Goal: Complete application form: Complete application form

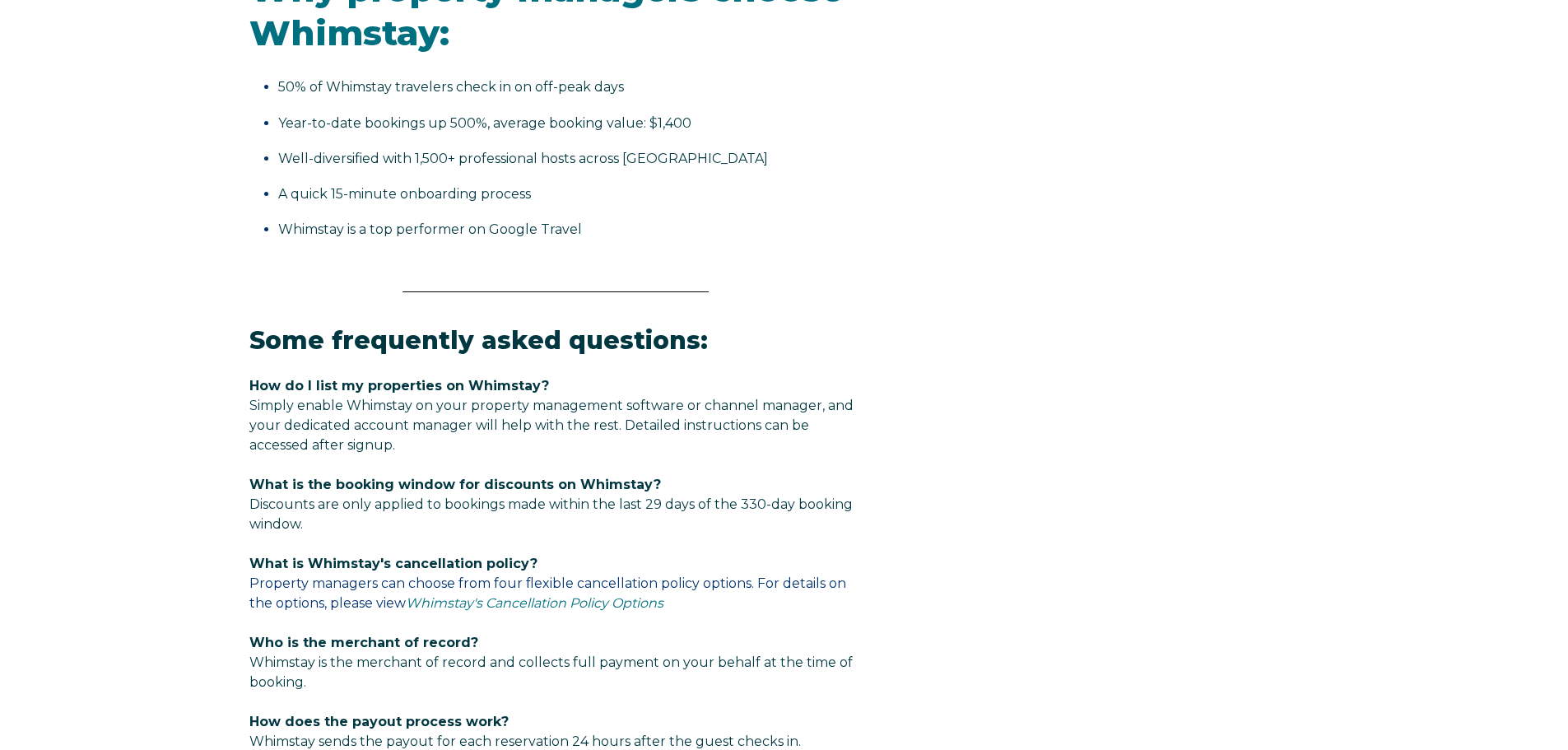
select select "PH"
select select "Standard"
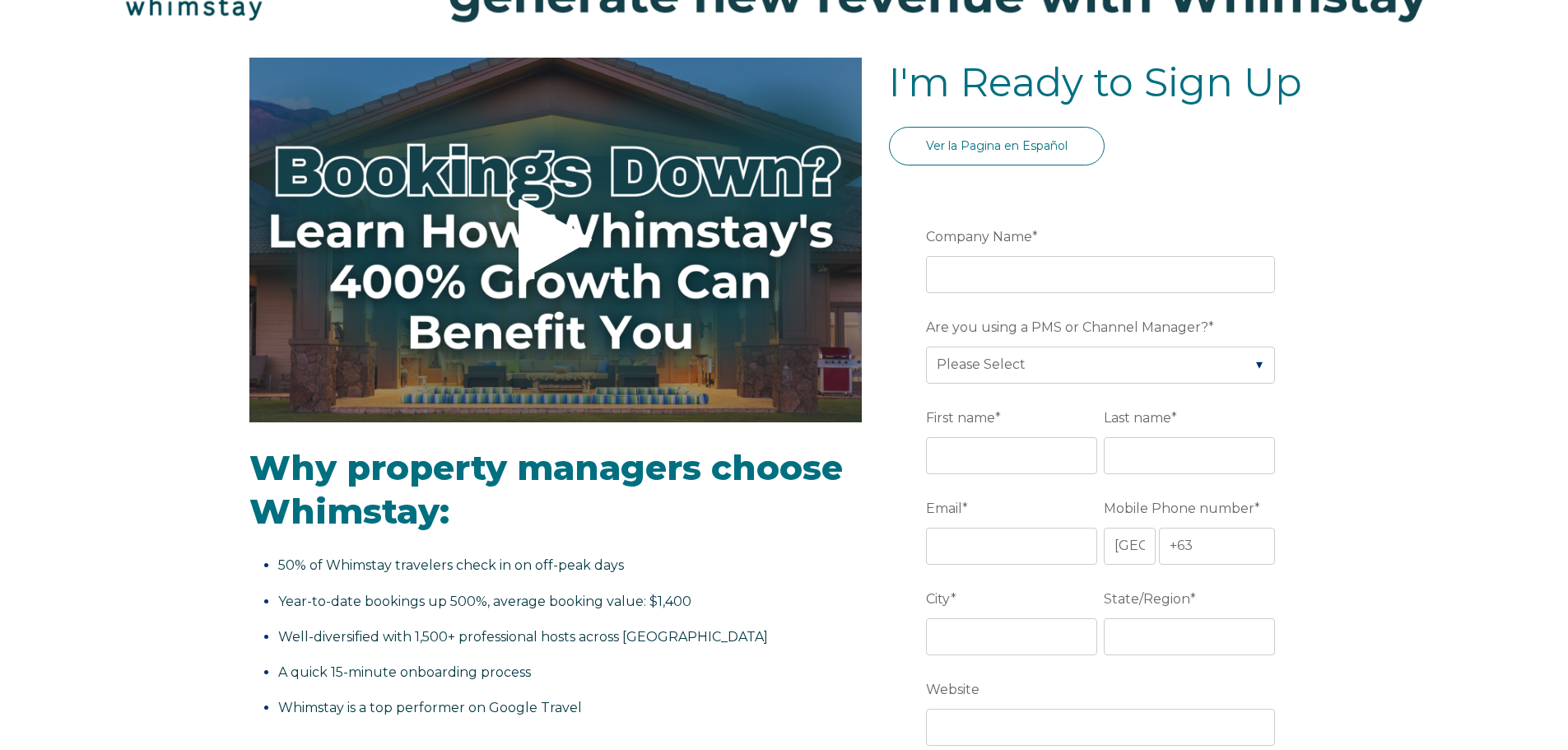
scroll to position [151, 0]
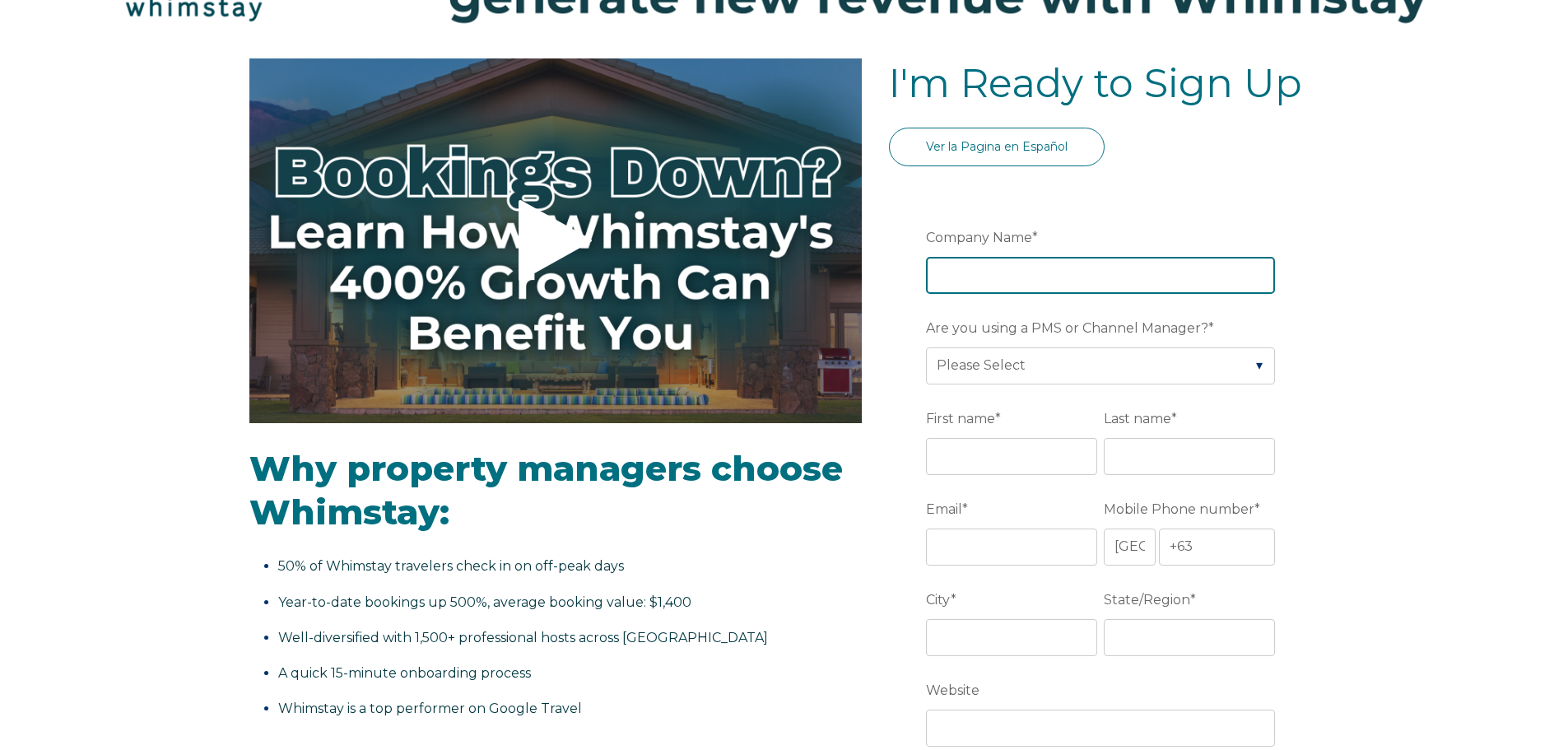
click at [1078, 278] on input "Company Name *" at bounding box center [1100, 274] width 349 height 36
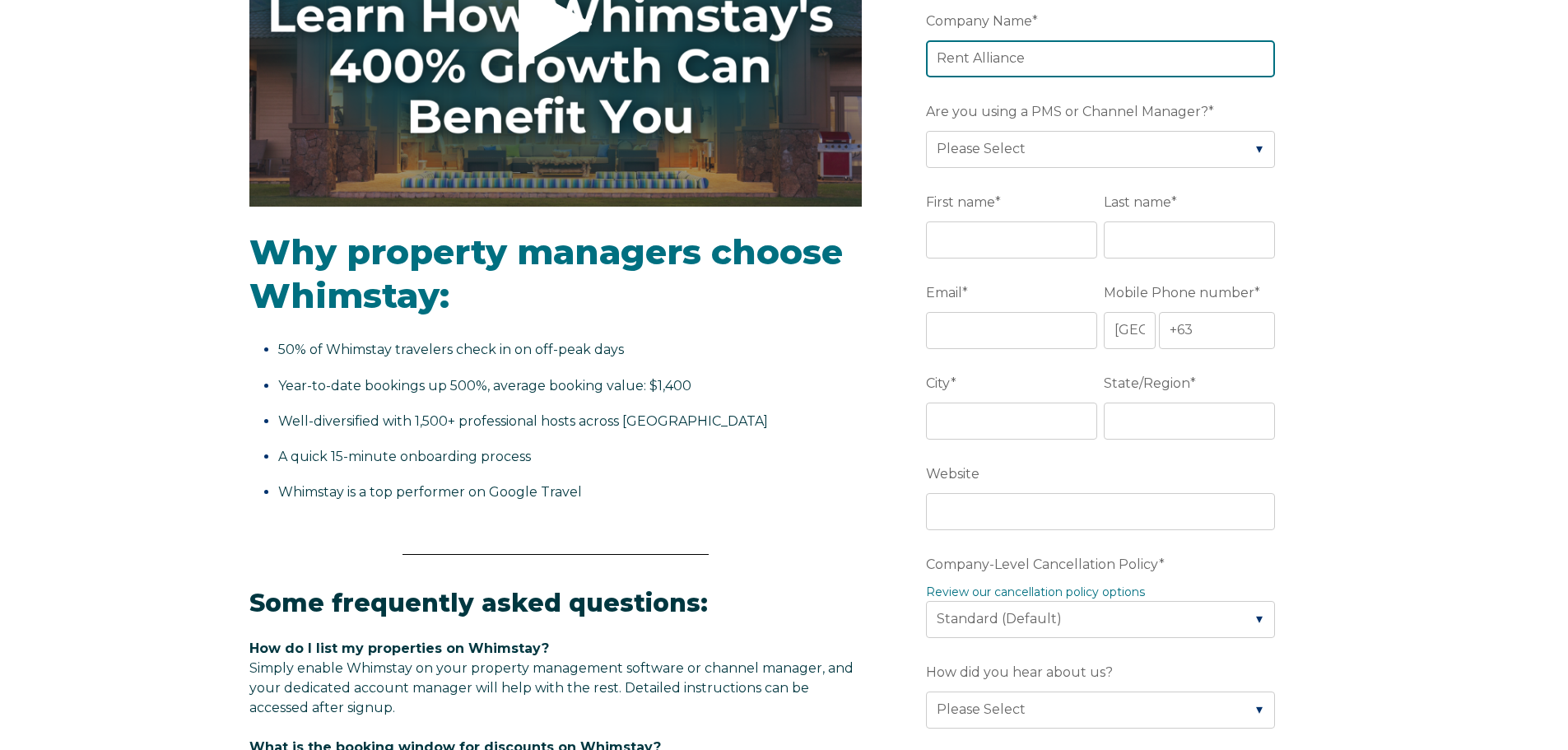
scroll to position [397, 0]
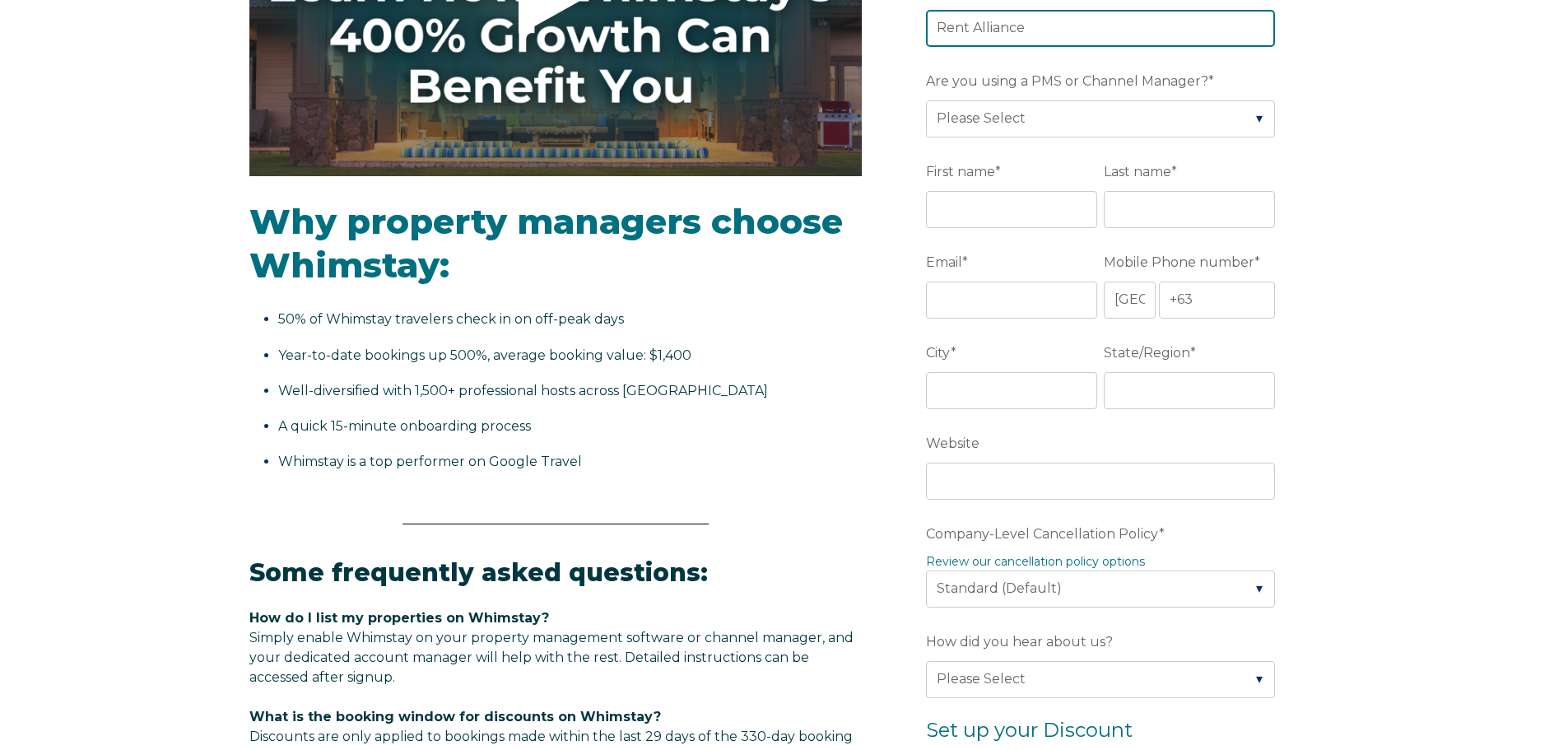
type input "Rent Alliance"
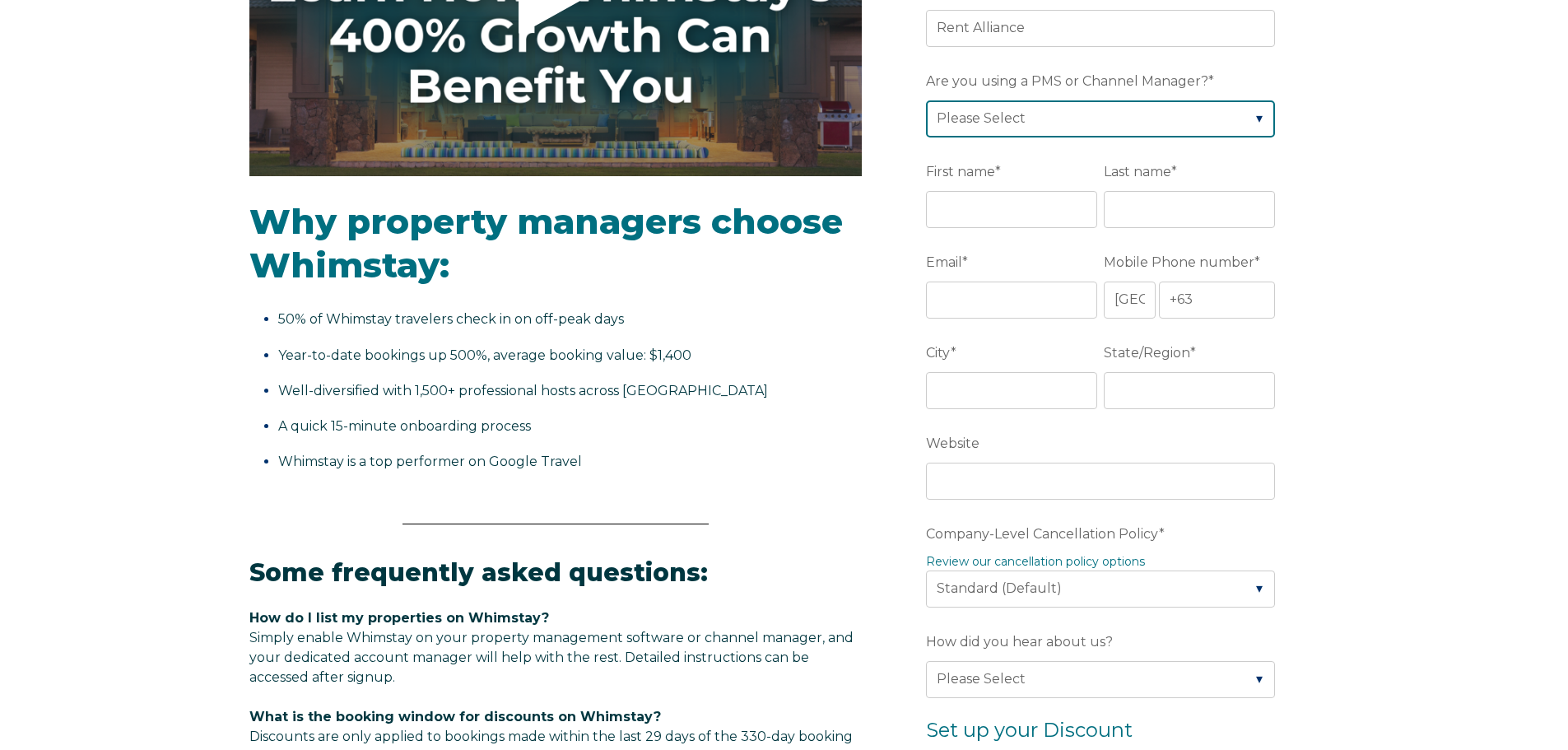
click at [1153, 123] on select "Please Select Barefoot BookingPal Boost Brightside CiiRUS Escapia Guesty Hostaw…" at bounding box center [1100, 118] width 349 height 36
click at [1050, 113] on select "Please Select Barefoot BookingPal Boost Brightside CiiRUS Escapia Guesty Hostaw…" at bounding box center [1100, 118] width 349 height 36
drag, startPoint x: 1050, startPoint y: 113, endPoint x: 1059, endPoint y: 104, distance: 12.7
click at [1059, 104] on select "Please Select Barefoot BookingPal Boost Brightside CiiRUS Escapia Guesty Hostaw…" at bounding box center [1100, 118] width 349 height 36
select select "Guesty"
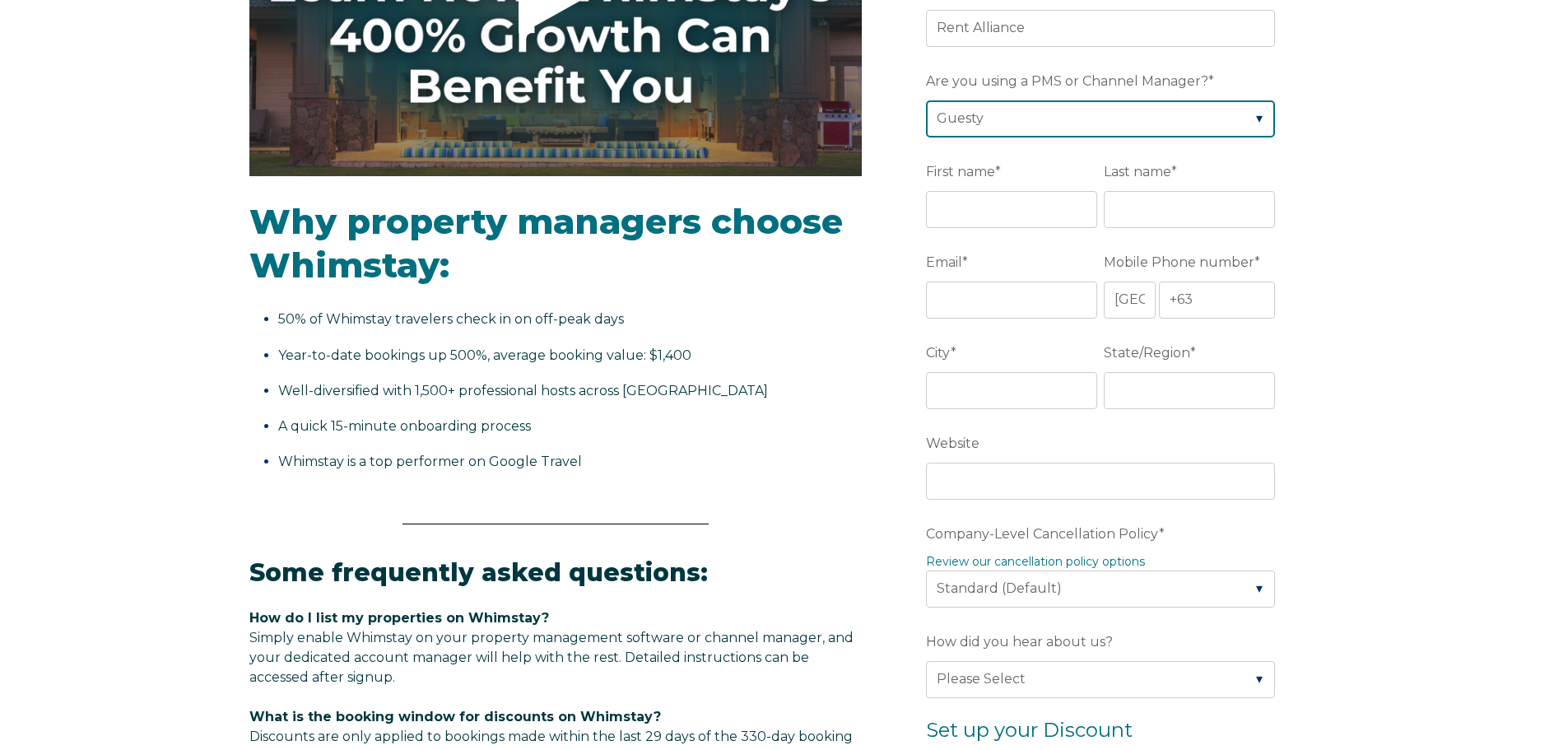
click at [926, 101] on select "Please Select Barefoot BookingPal Boost Brightside CiiRUS Escapia Guesty Hostaw…" at bounding box center [1100, 118] width 349 height 36
click at [1078, 228] on fieldset "First name * Last name *" at bounding box center [1104, 202] width 355 height 90
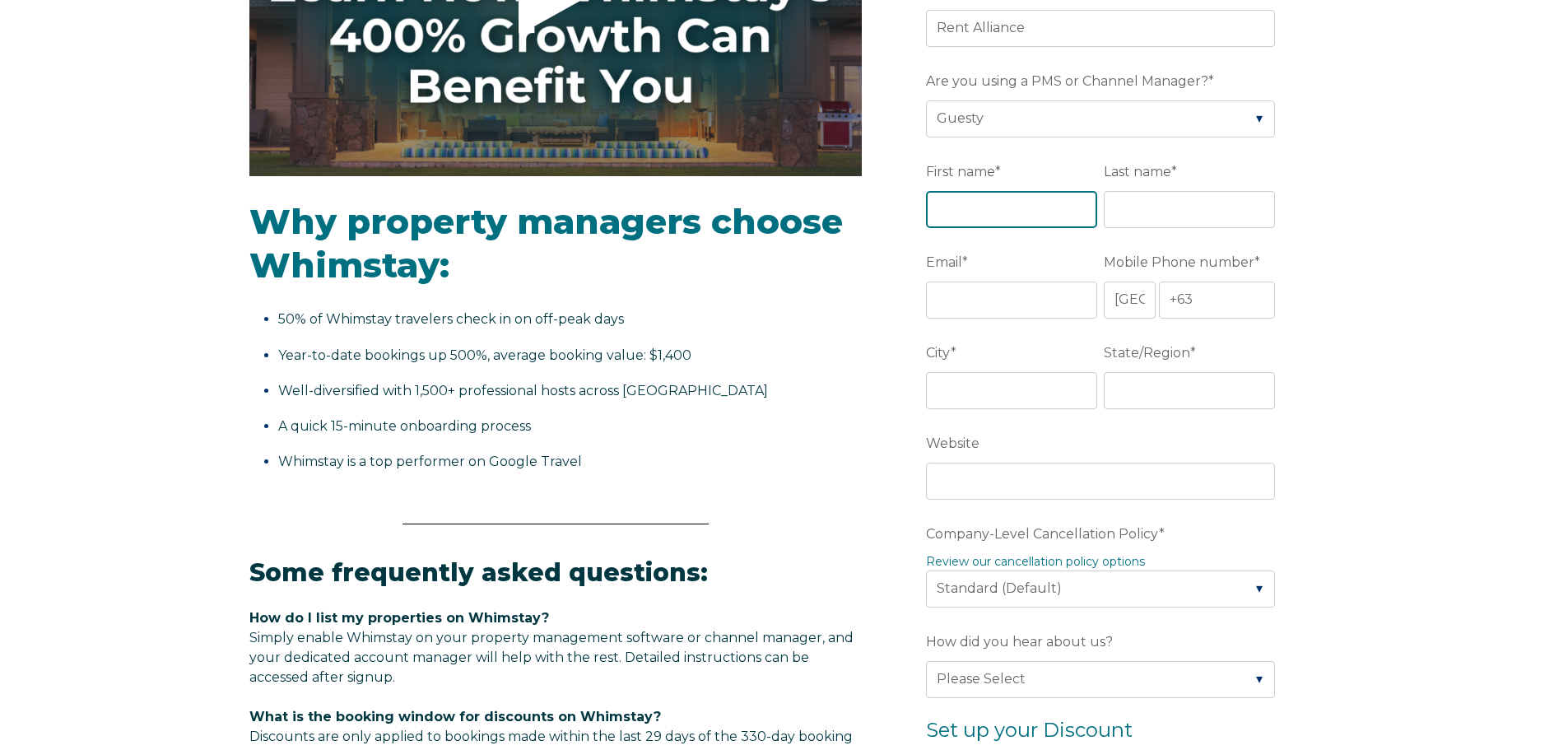
click at [1061, 200] on input "First name *" at bounding box center [1012, 208] width 172 height 36
type input "Rent"
click at [1192, 215] on input "Last name *" at bounding box center [1190, 208] width 172 height 36
type input "Alliance"
click at [1028, 304] on input "Email *" at bounding box center [1012, 299] width 172 height 36
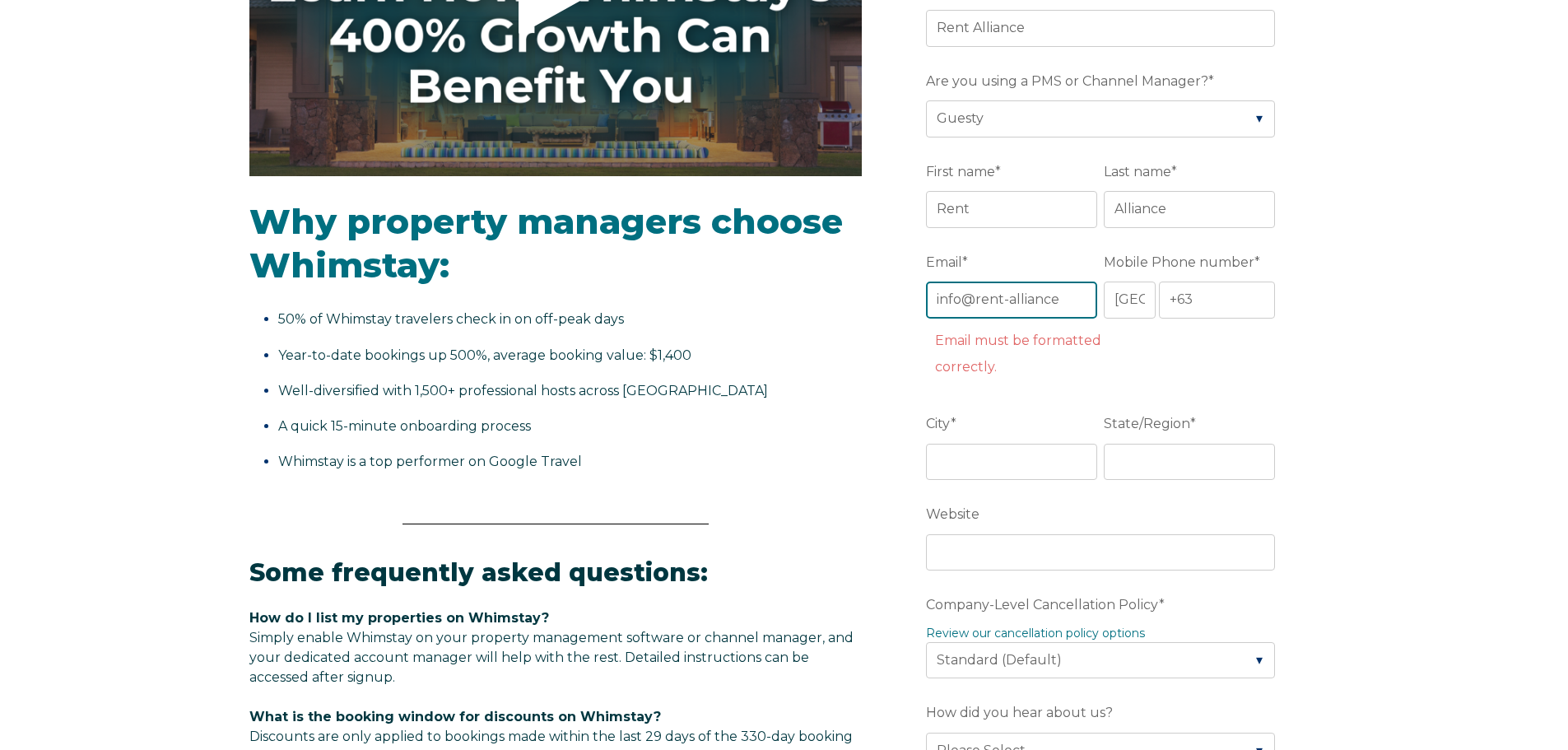
type input "[EMAIL_ADDRESS][DOMAIN_NAME]"
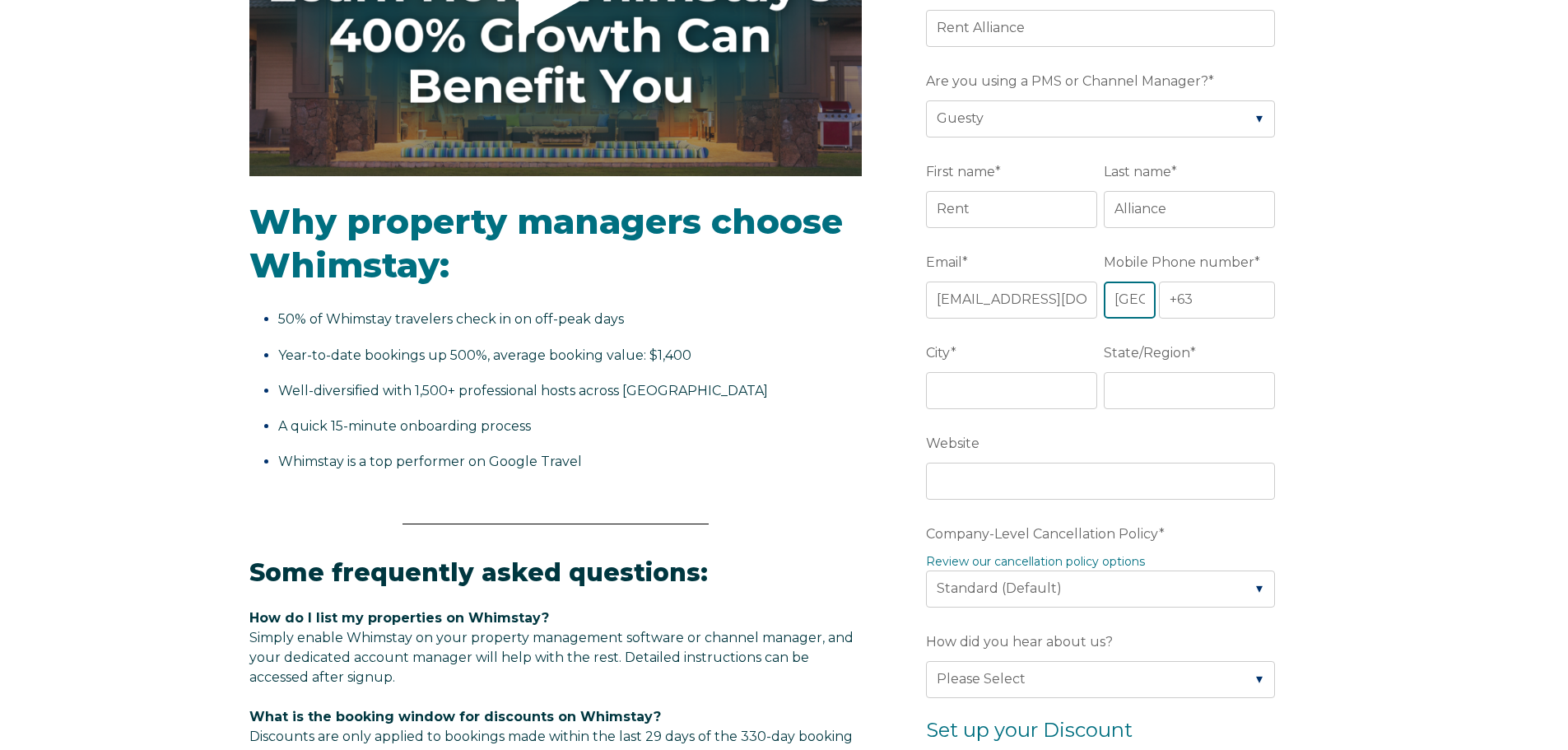
click at [1147, 305] on select "* [GEOGRAPHIC_DATA] (‫[GEOGRAPHIC_DATA]‬‎) [GEOGRAPHIC_DATA] ([GEOGRAPHIC_DATA]…" at bounding box center [1129, 299] width 51 height 36
select select "US"
click at [1104, 282] on select "* [GEOGRAPHIC_DATA] (‫[GEOGRAPHIC_DATA]‬‎) [GEOGRAPHIC_DATA] ([GEOGRAPHIC_DATA]…" at bounding box center [1129, 299] width 51 height 36
click at [1202, 312] on input "+1" at bounding box center [1218, 299] width 117 height 36
type input "[PHONE_NUMBER]"
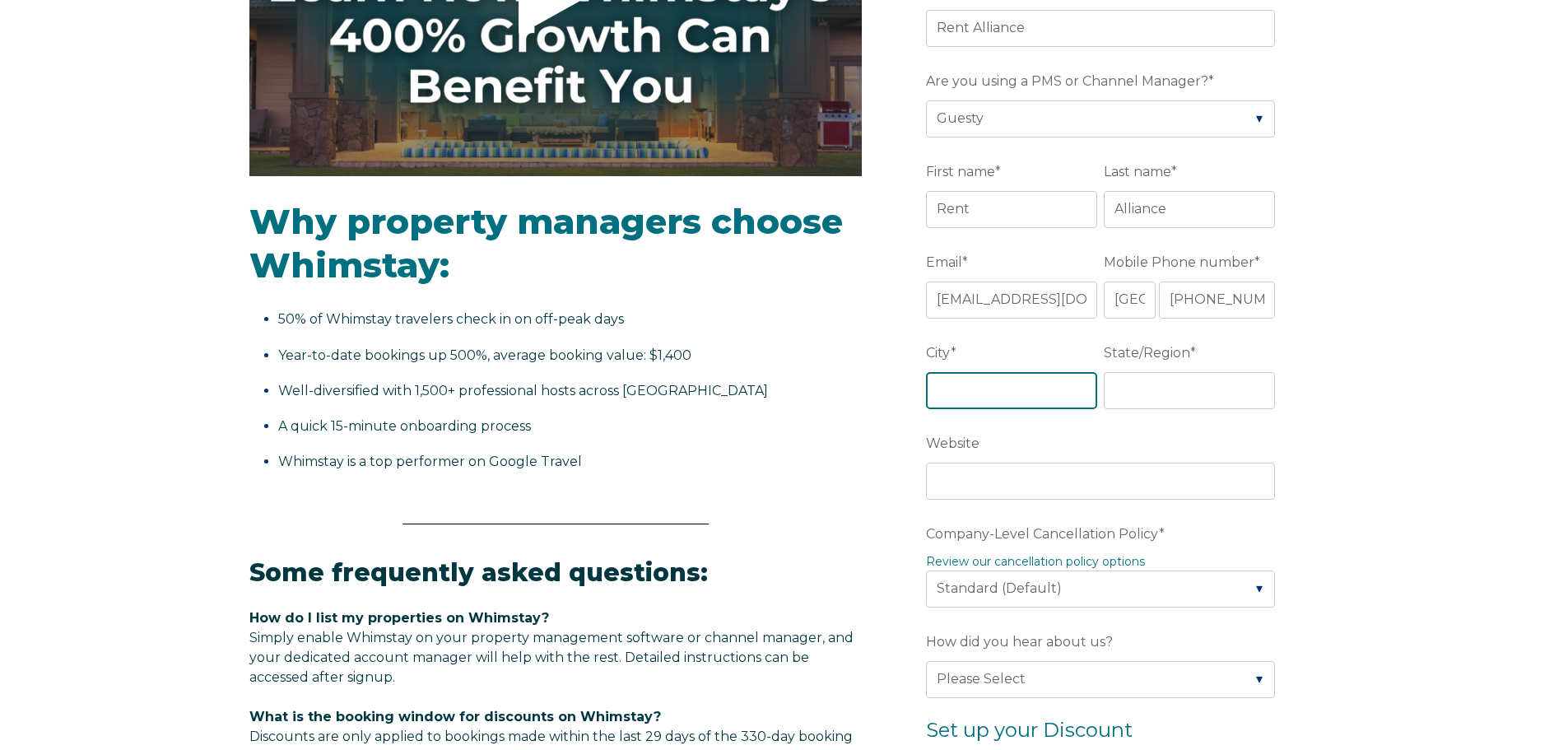
click at [1028, 386] on input "City *" at bounding box center [1012, 389] width 172 height 36
click at [1380, 403] on div "Video player - SSOB Pitch Vid Thumbnail - Click to play video Why property mana…" at bounding box center [784, 595] width 1568 height 1567
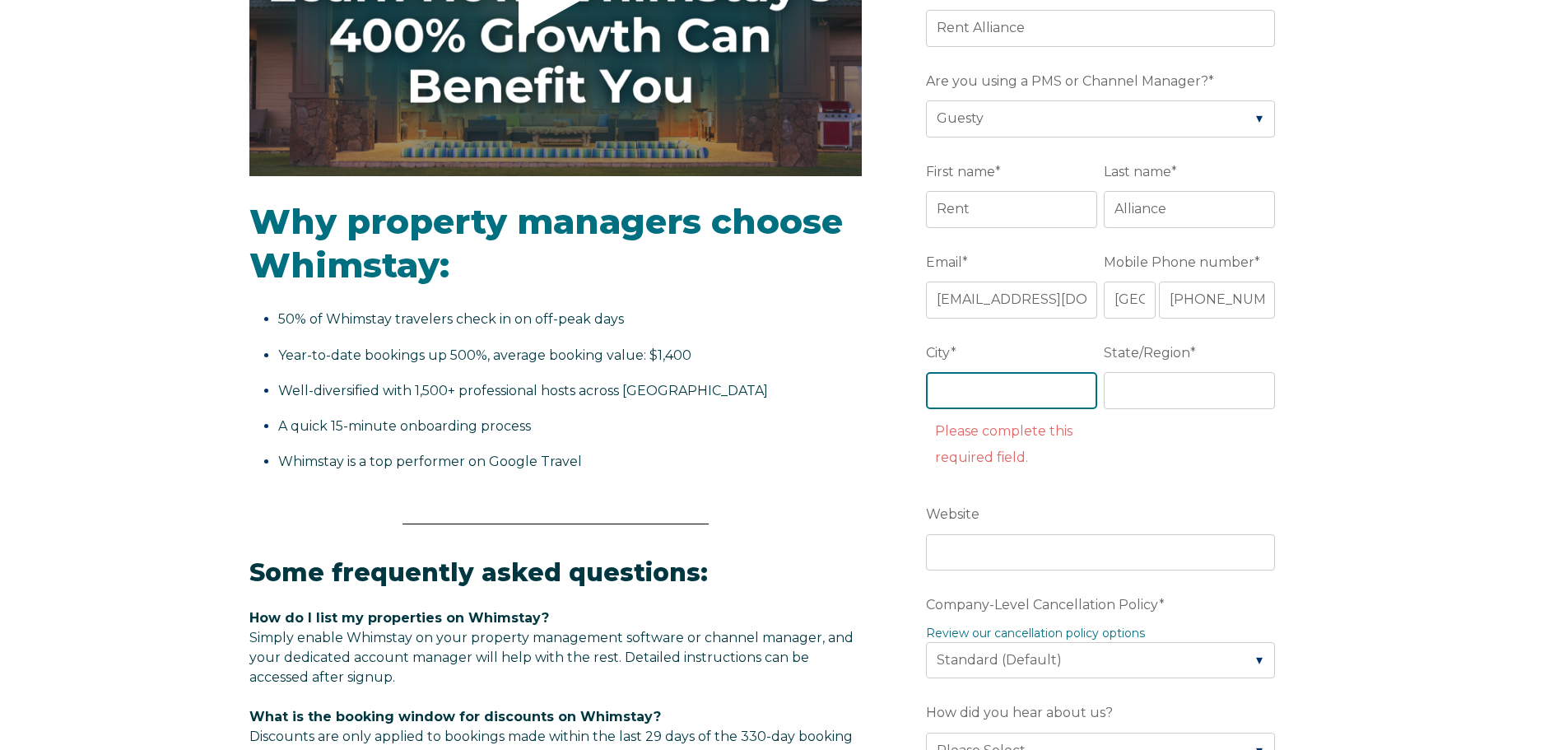
click at [986, 397] on input "City *" at bounding box center [1012, 389] width 172 height 36
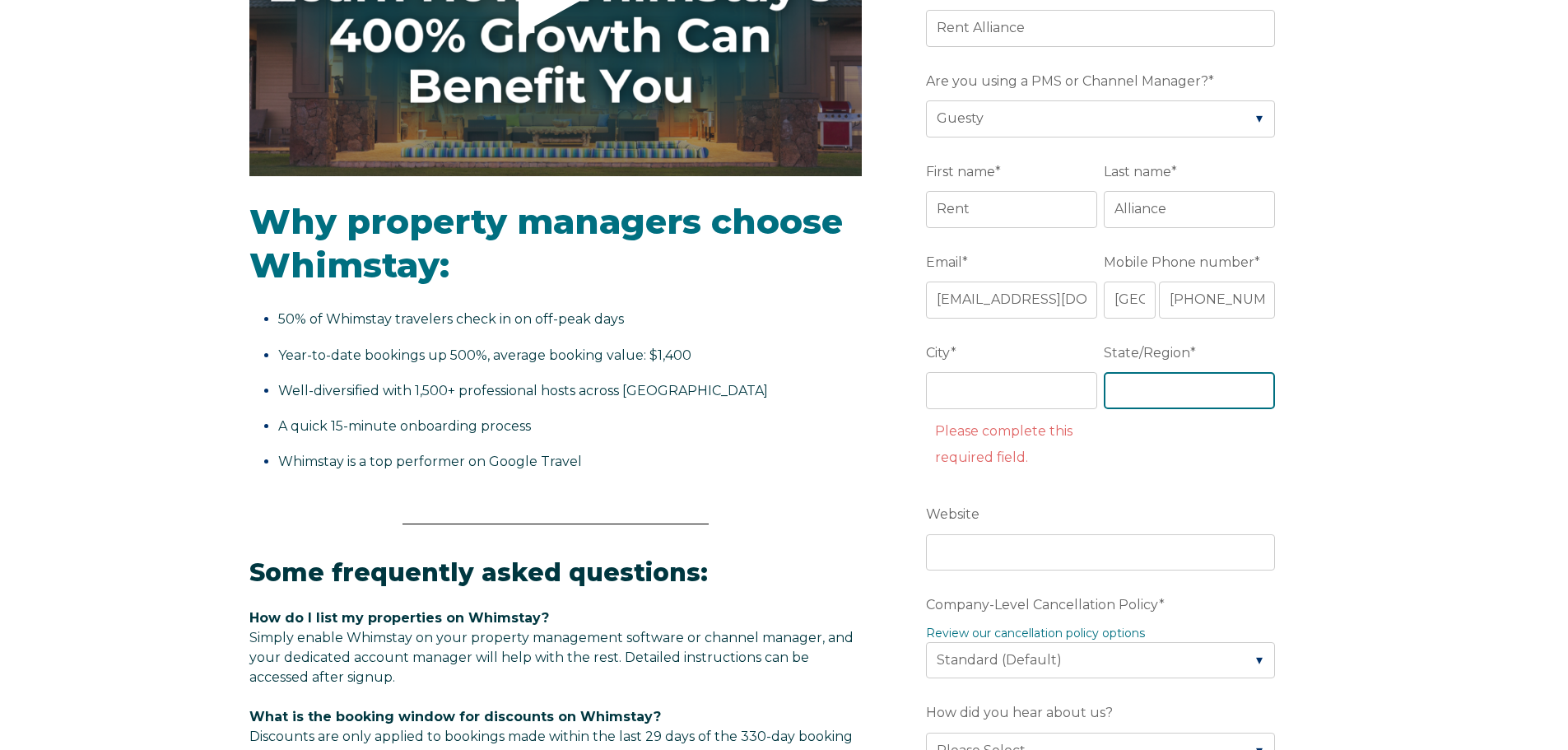
click at [1207, 403] on input "State/Region *" at bounding box center [1190, 389] width 172 height 36
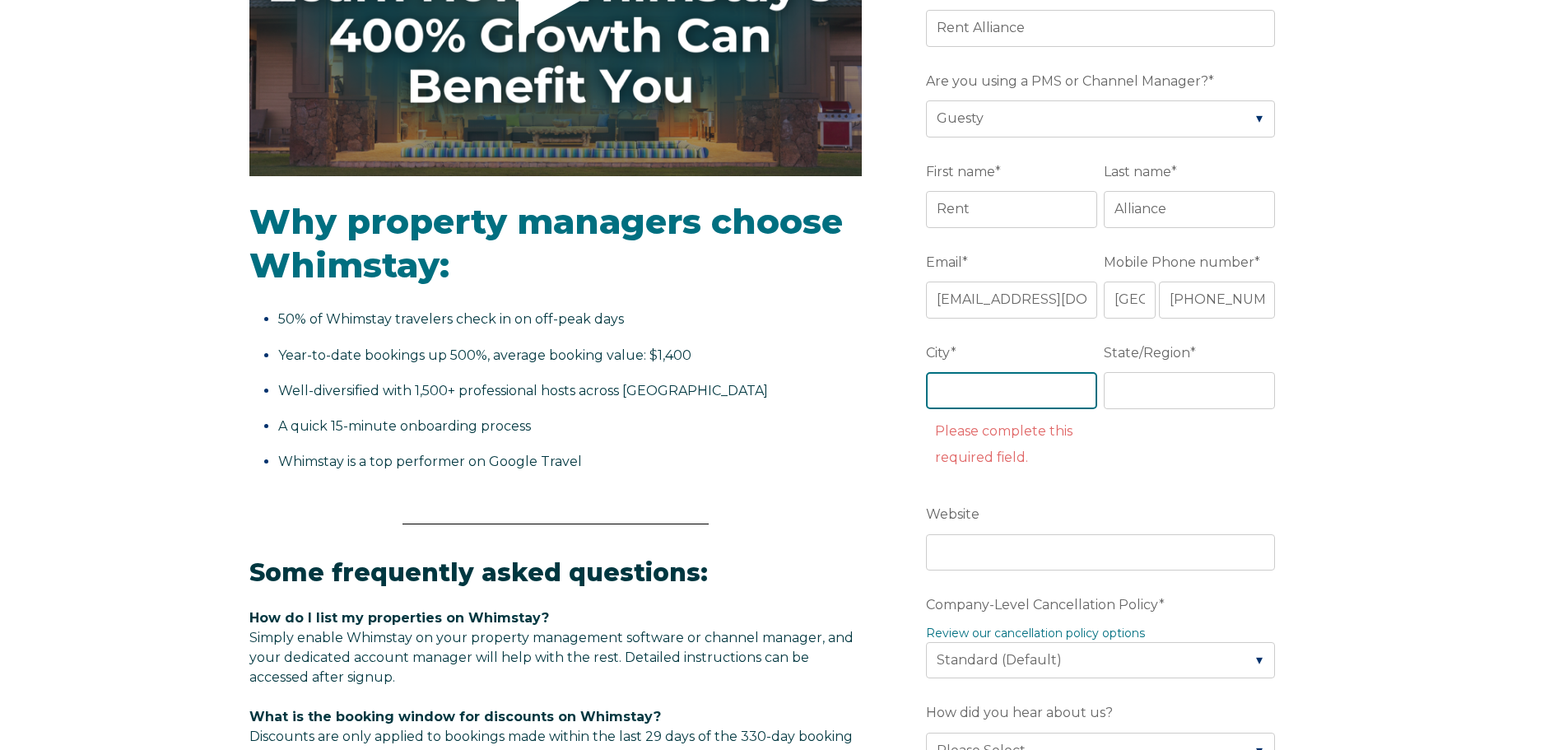
click at [1013, 380] on input "City *" at bounding box center [1012, 389] width 172 height 36
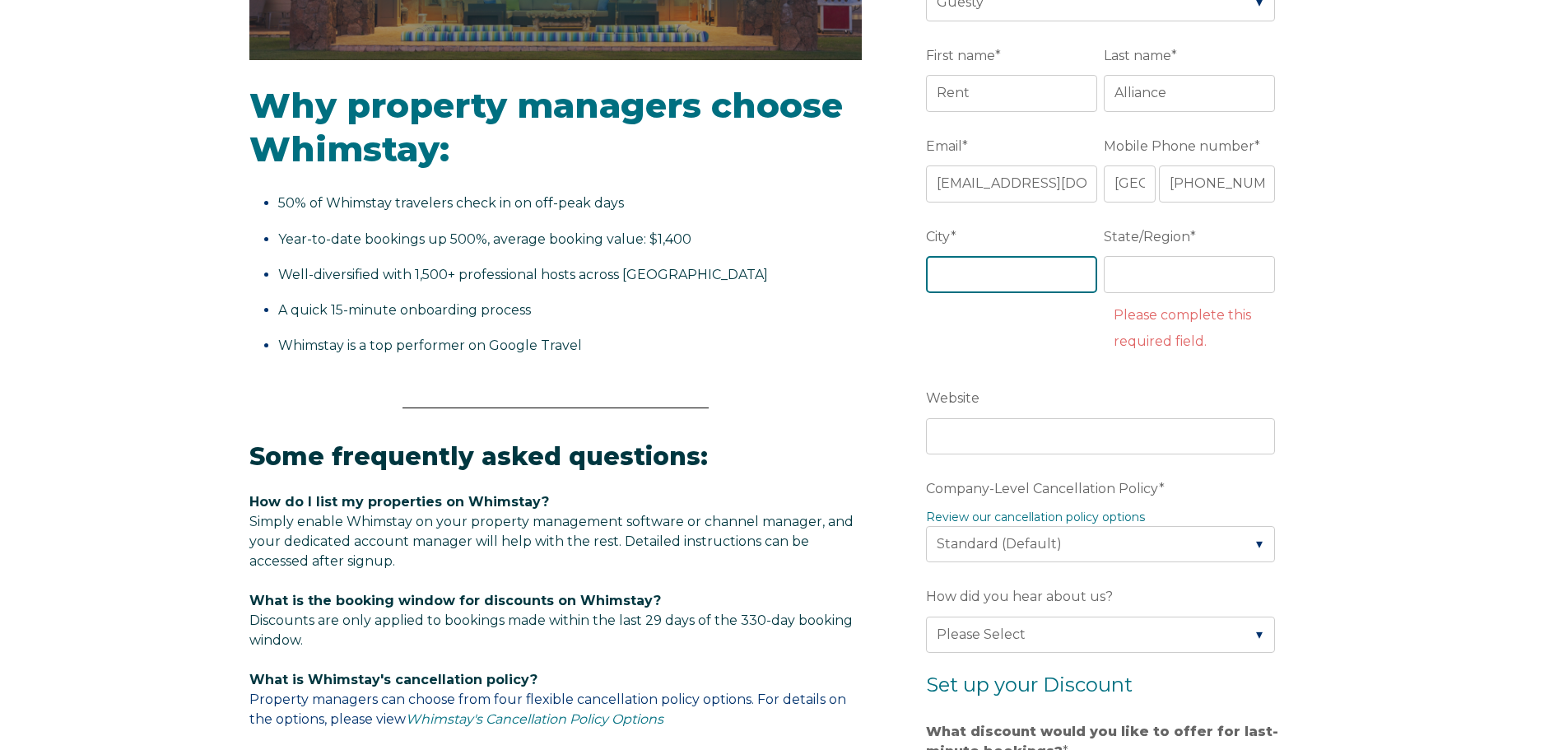
scroll to position [644, 0]
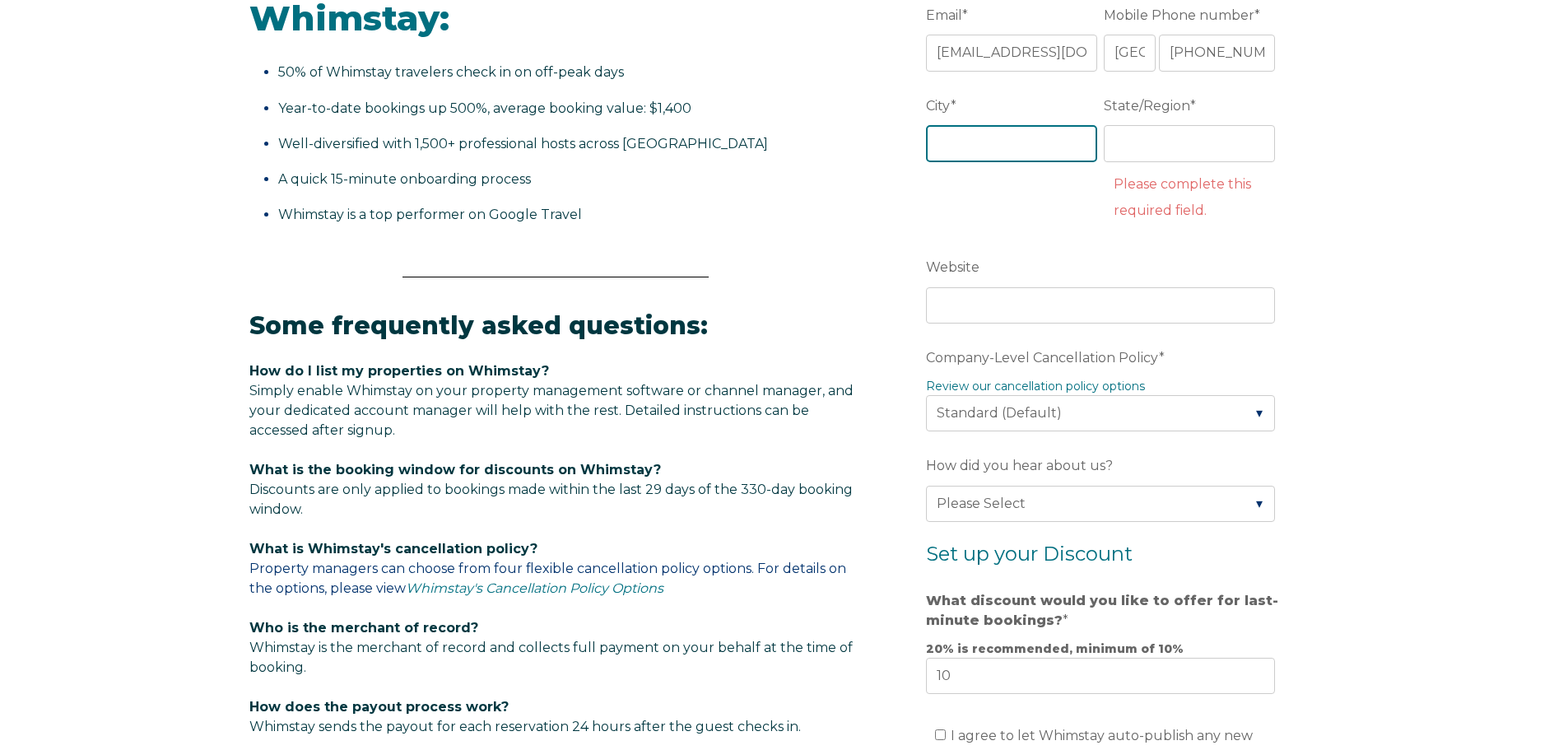
click at [1006, 144] on input "City *" at bounding box center [1012, 143] width 172 height 36
type input "l"
type input "[GEOGRAPHIC_DATA]"
click at [1213, 159] on input "State/Region *" at bounding box center [1190, 143] width 172 height 36
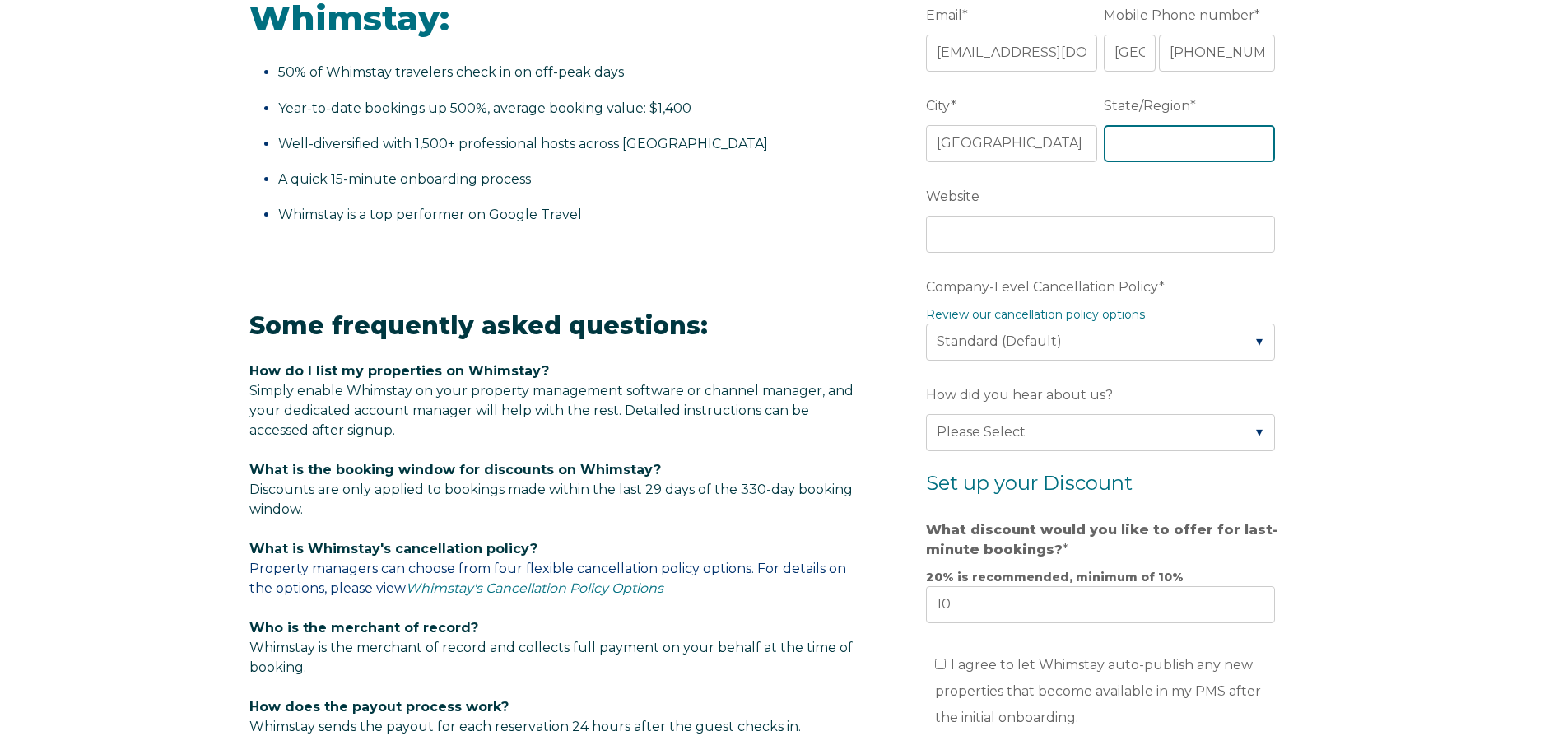
click at [1151, 144] on input "State/Region *" at bounding box center [1190, 143] width 172 height 36
type input "[US_STATE]"
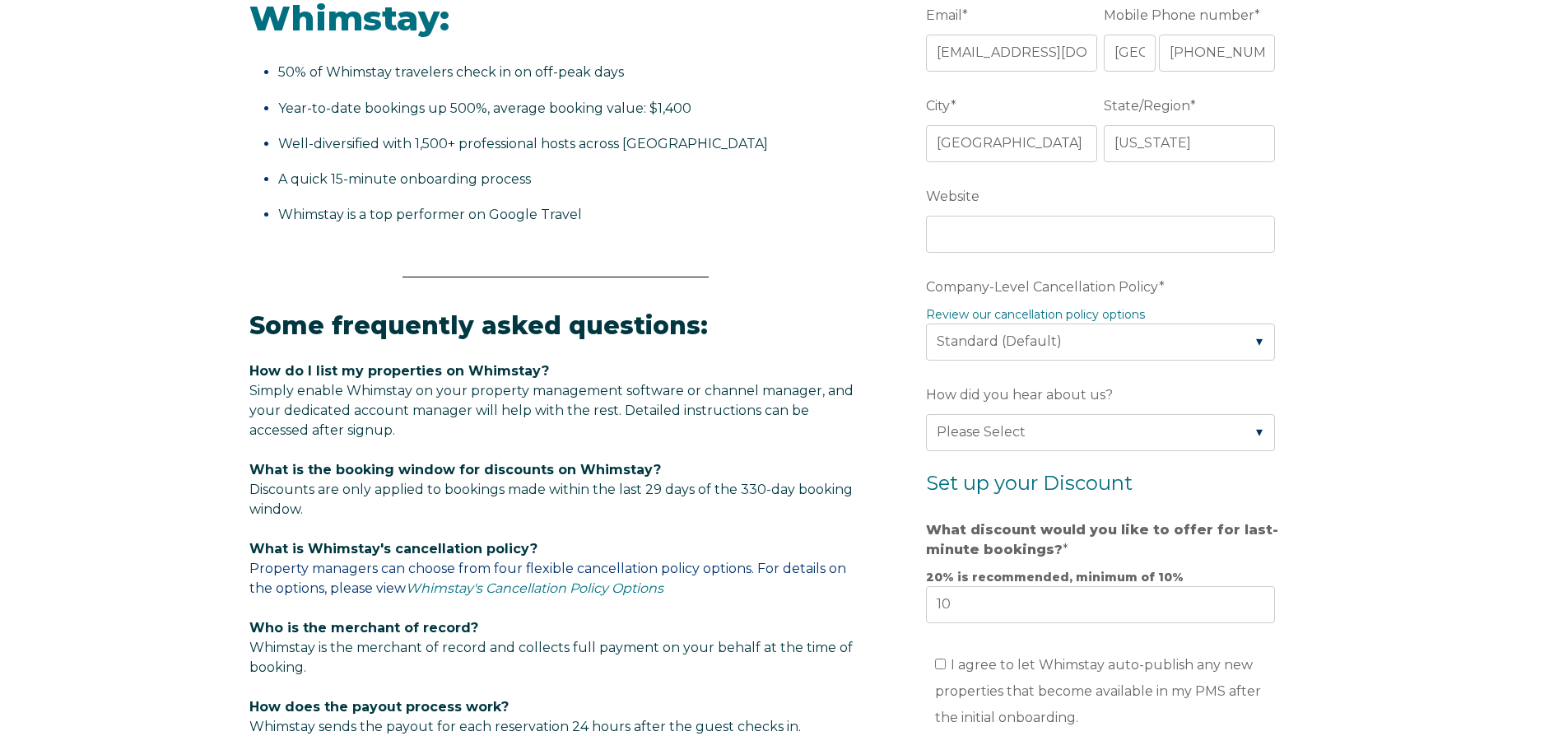
click at [1367, 309] on div "Video player - SSOB Pitch Vid Thumbnail - Click to play video Why property mana…" at bounding box center [784, 348] width 1568 height 1567
click at [1180, 235] on input "Website" at bounding box center [1100, 233] width 349 height 36
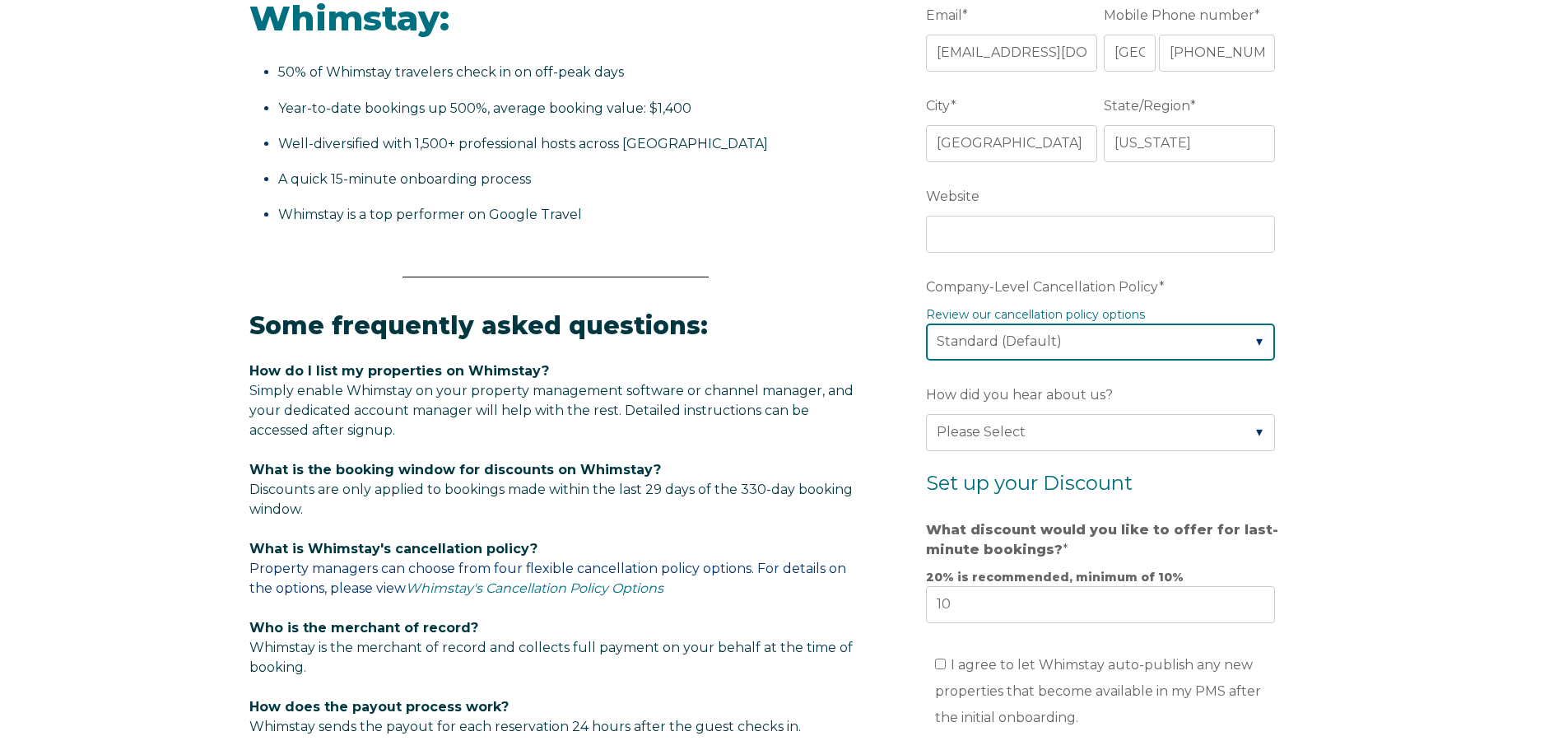
click at [1194, 353] on select "Please Select Partial Standard (Default) Moderate Strict" at bounding box center [1100, 341] width 349 height 36
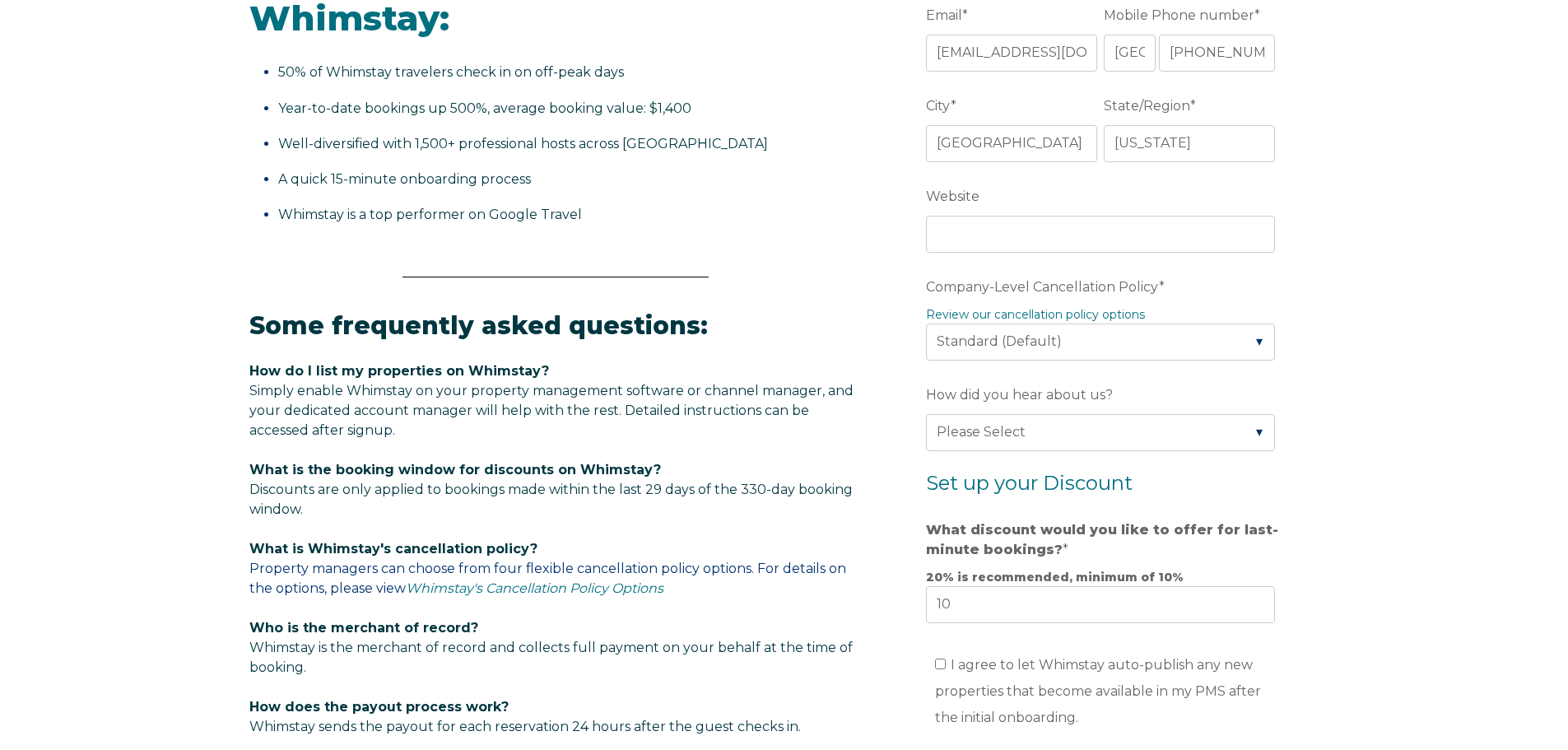
click at [1445, 409] on div "Video player - SSOB Pitch Vid Thumbnail - Click to play video Why property mana…" at bounding box center [784, 348] width 1568 height 1567
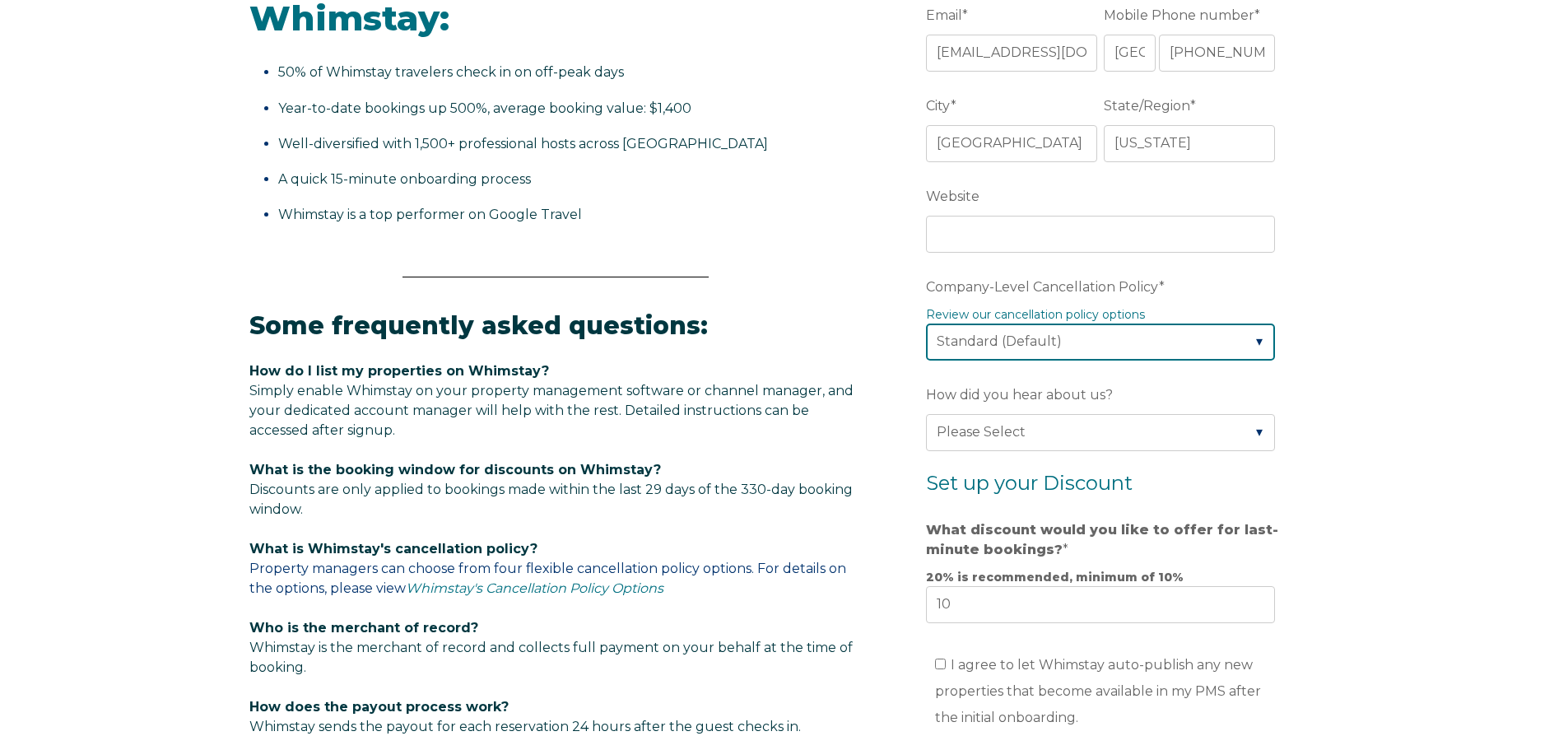
click at [1129, 351] on select "Please Select Partial Standard (Default) Moderate Strict" at bounding box center [1100, 341] width 349 height 36
select select "Strict"
click at [926, 324] on select "Please Select Partial Standard (Default) Moderate Strict" at bounding box center [1100, 341] width 349 height 36
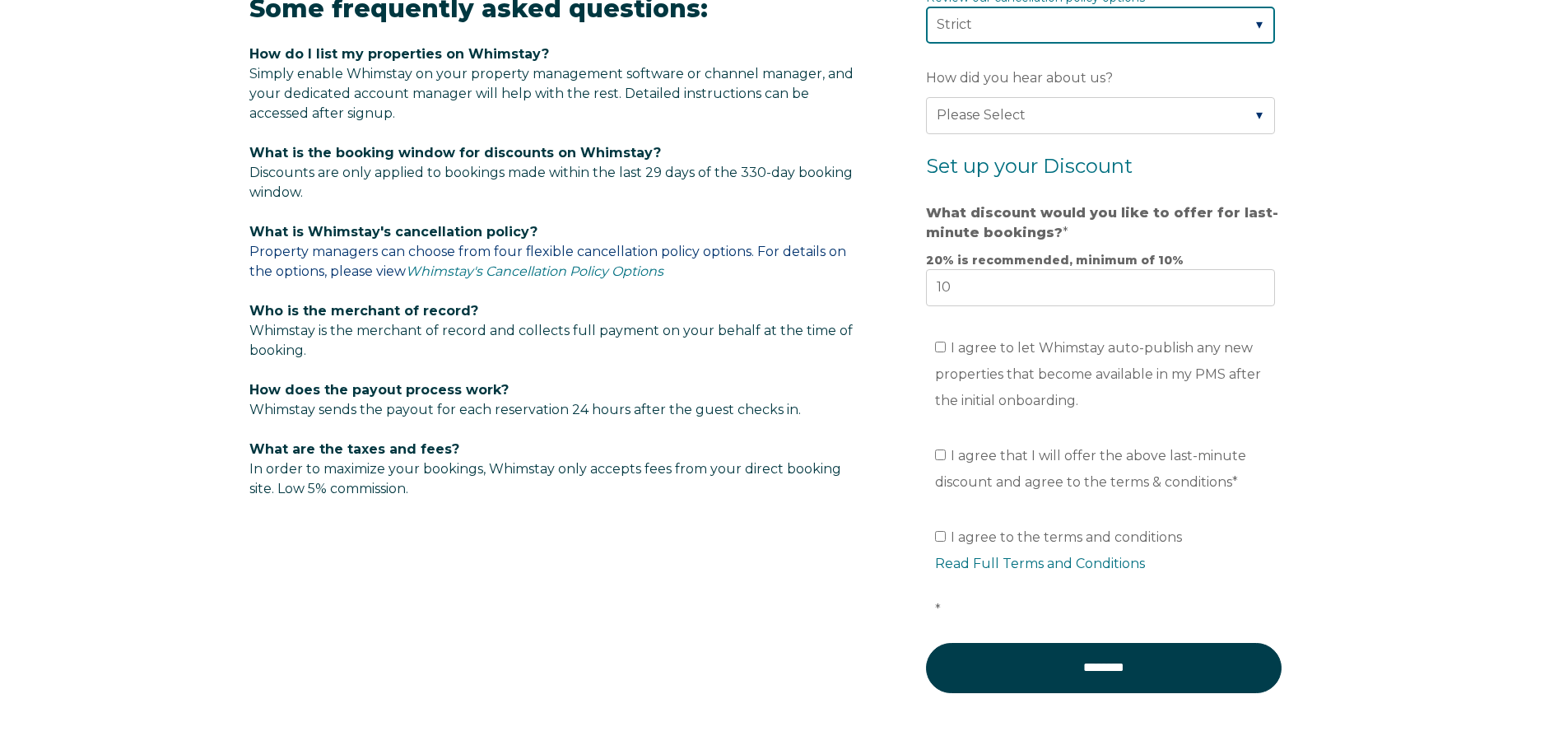
scroll to position [959, 0]
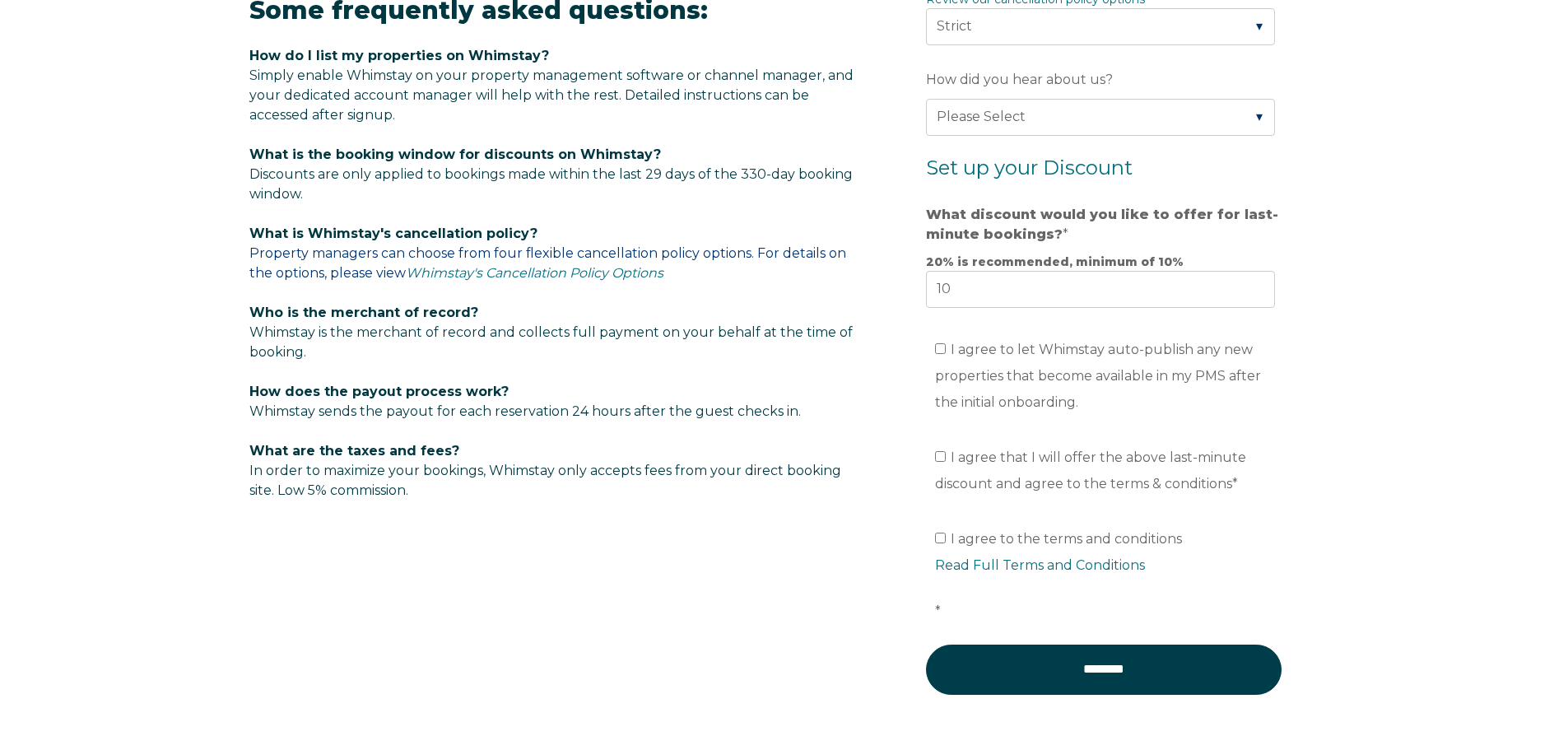
click at [950, 347] on label "I agree to let Whimstay auto-publish any new properties that become available i…" at bounding box center [1098, 375] width 326 height 68
click at [946, 347] on input "I agree to let Whimstay auto-publish any new properties that become available i…" at bounding box center [940, 348] width 11 height 11
checkbox input "true"
click at [937, 540] on input "I agree to the terms and conditions Read Full Terms and Conditions *" at bounding box center [940, 537] width 11 height 11
checkbox input "true"
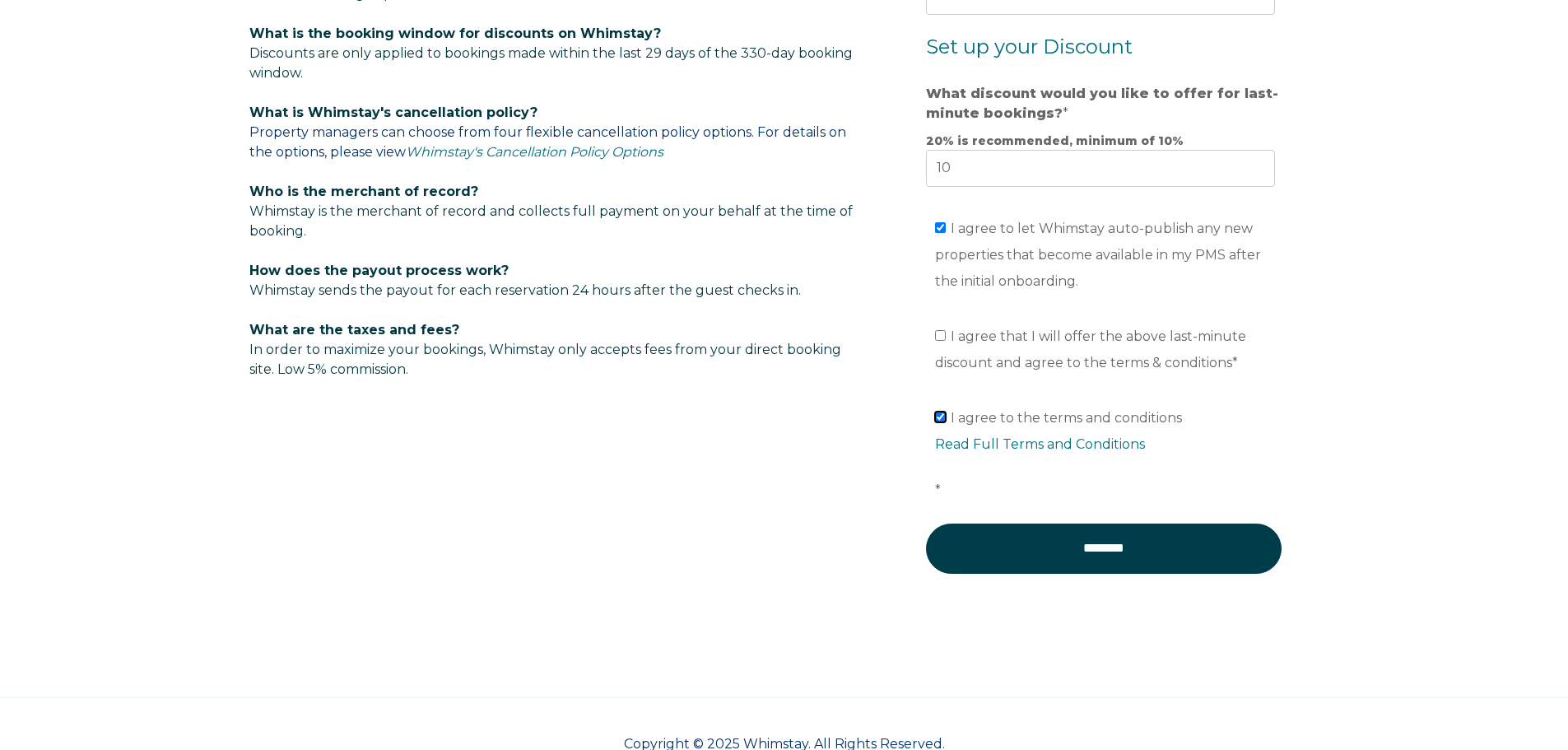
scroll to position [1124, 0]
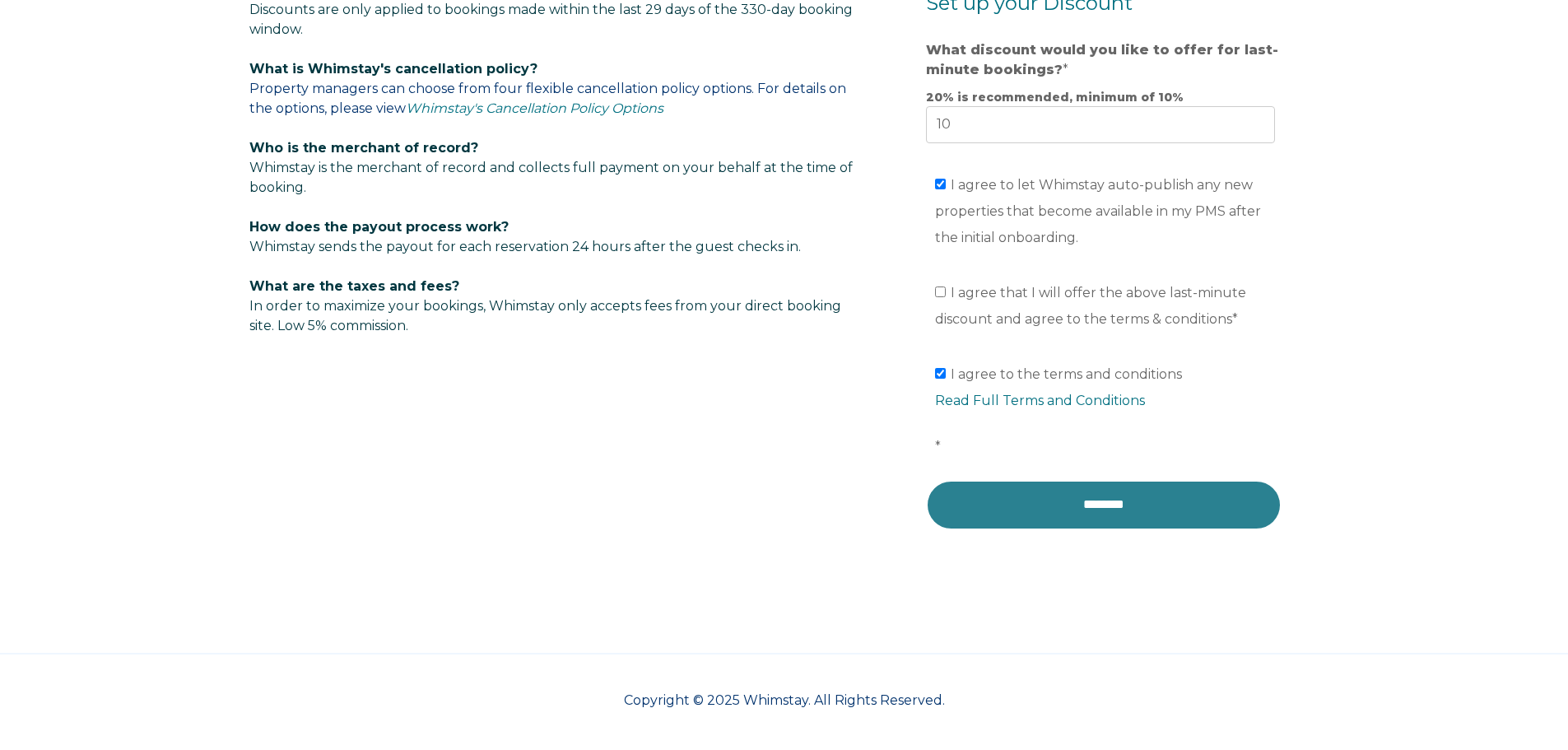
click at [1119, 522] on input "********" at bounding box center [1104, 504] width 355 height 49
drag, startPoint x: 1145, startPoint y: 497, endPoint x: 1165, endPoint y: 500, distance: 20.2
click at [1146, 497] on input "********" at bounding box center [1104, 504] width 355 height 49
click at [1146, 506] on input "********" at bounding box center [1104, 504] width 355 height 49
click at [1069, 496] on input "********" at bounding box center [1104, 504] width 355 height 49
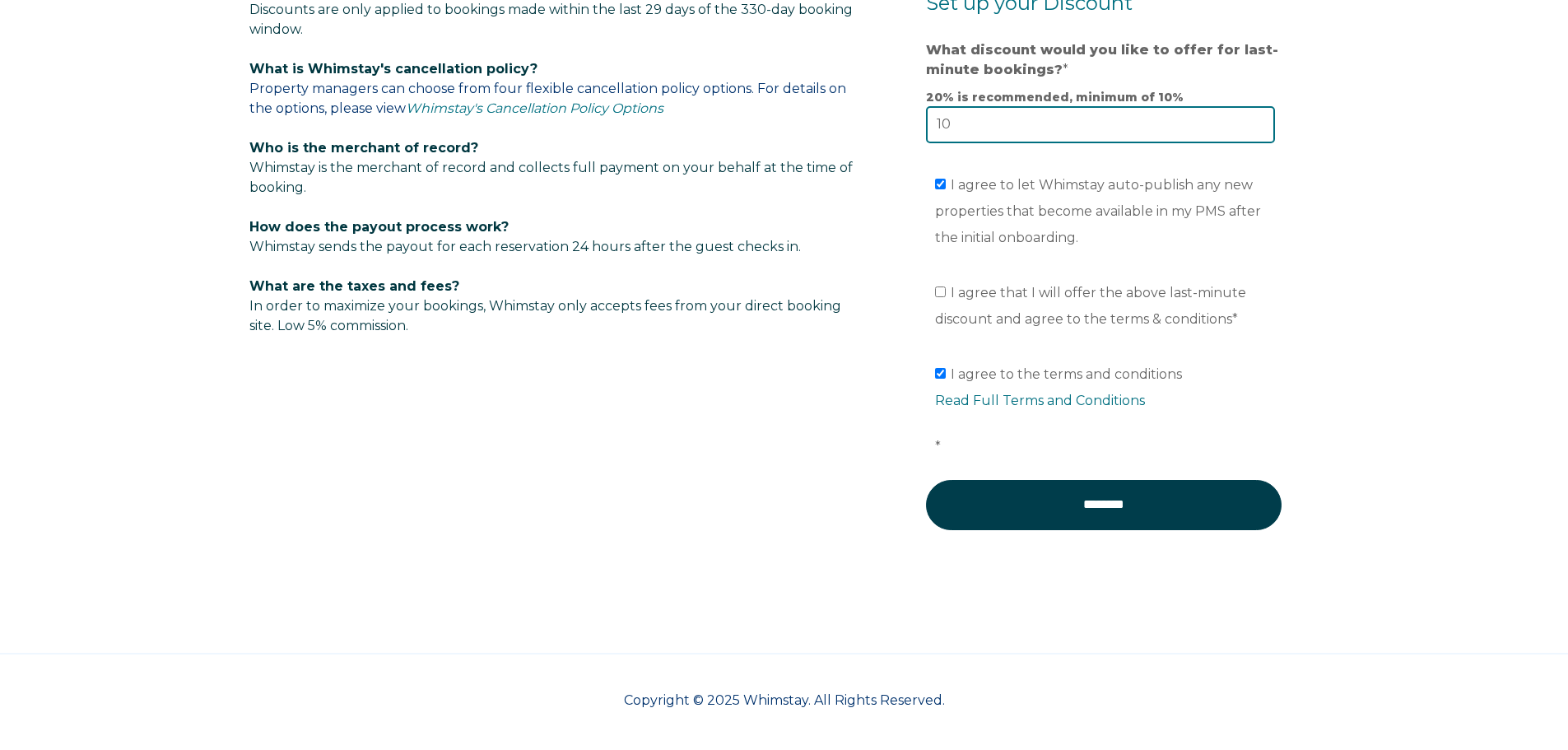
drag, startPoint x: 996, startPoint y: 133, endPoint x: 925, endPoint y: 133, distance: 71.0
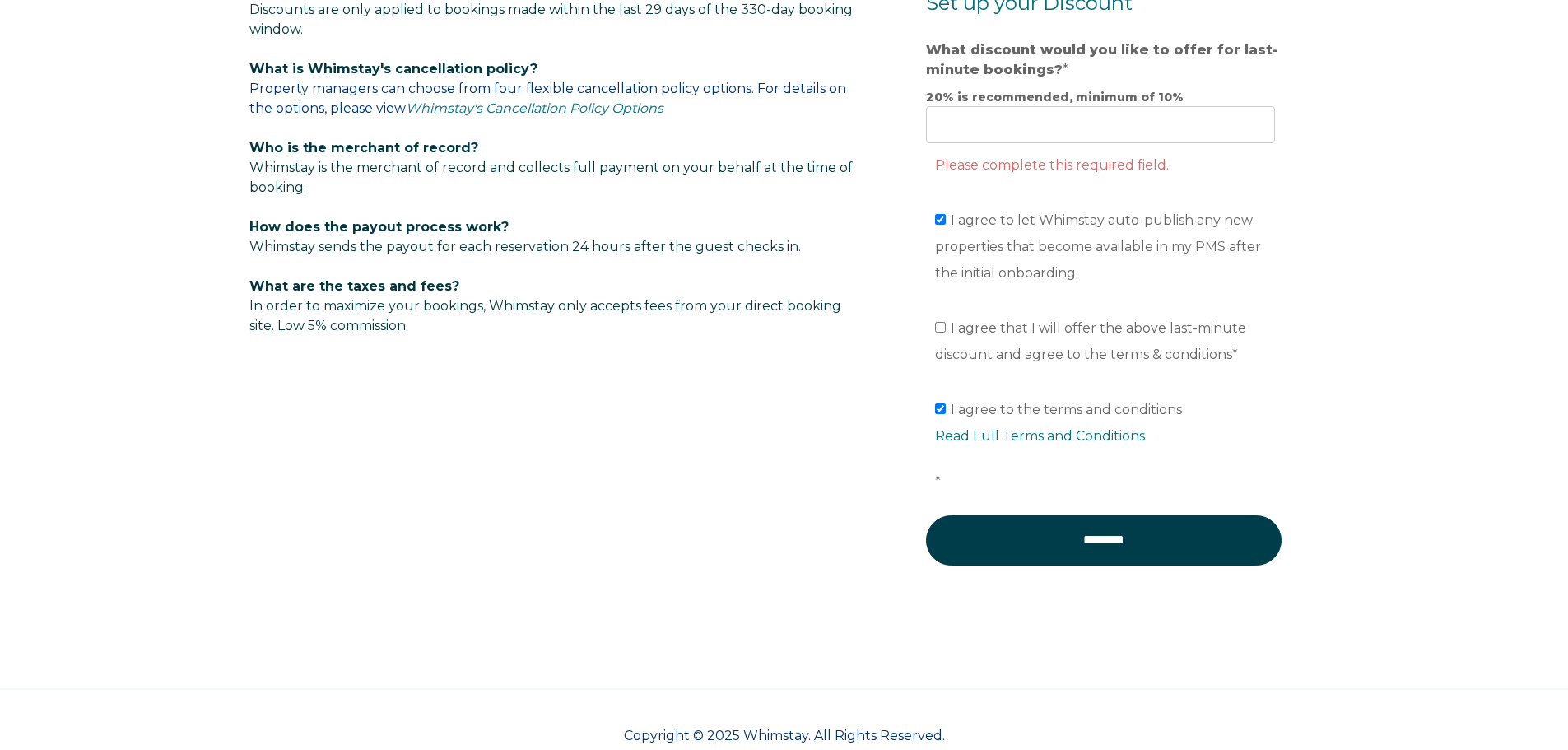
click at [1146, 116] on input "What discount would you like to offer for last-minute bookings? *" at bounding box center [1100, 123] width 349 height 36
click at [1259, 116] on input "What discount would you like to offer for last-minute bookings? *" at bounding box center [1100, 123] width 349 height 36
click at [1170, 131] on input "What discount would you like to offer for last-minute bookings? *" at bounding box center [1100, 123] width 349 height 36
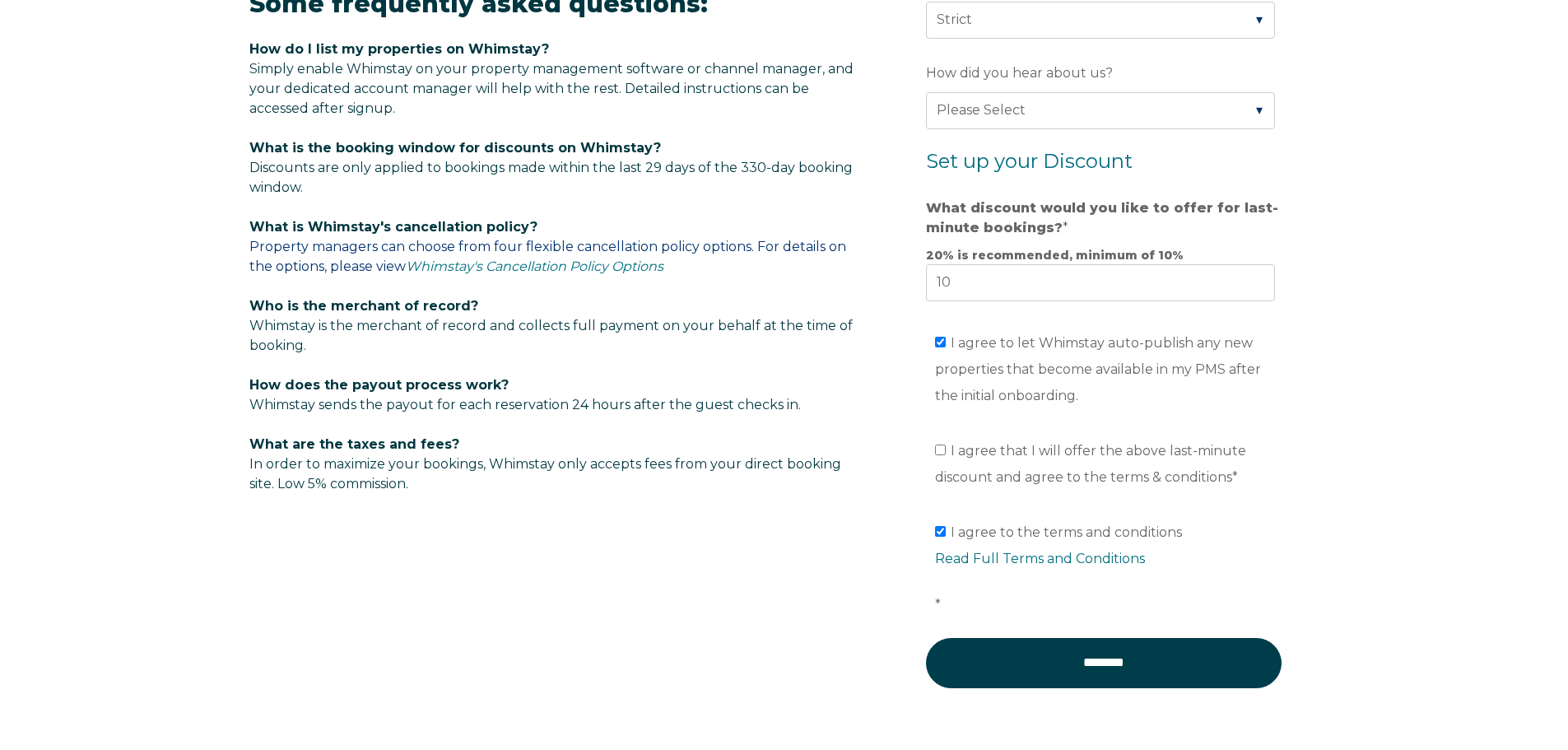
scroll to position [959, 0]
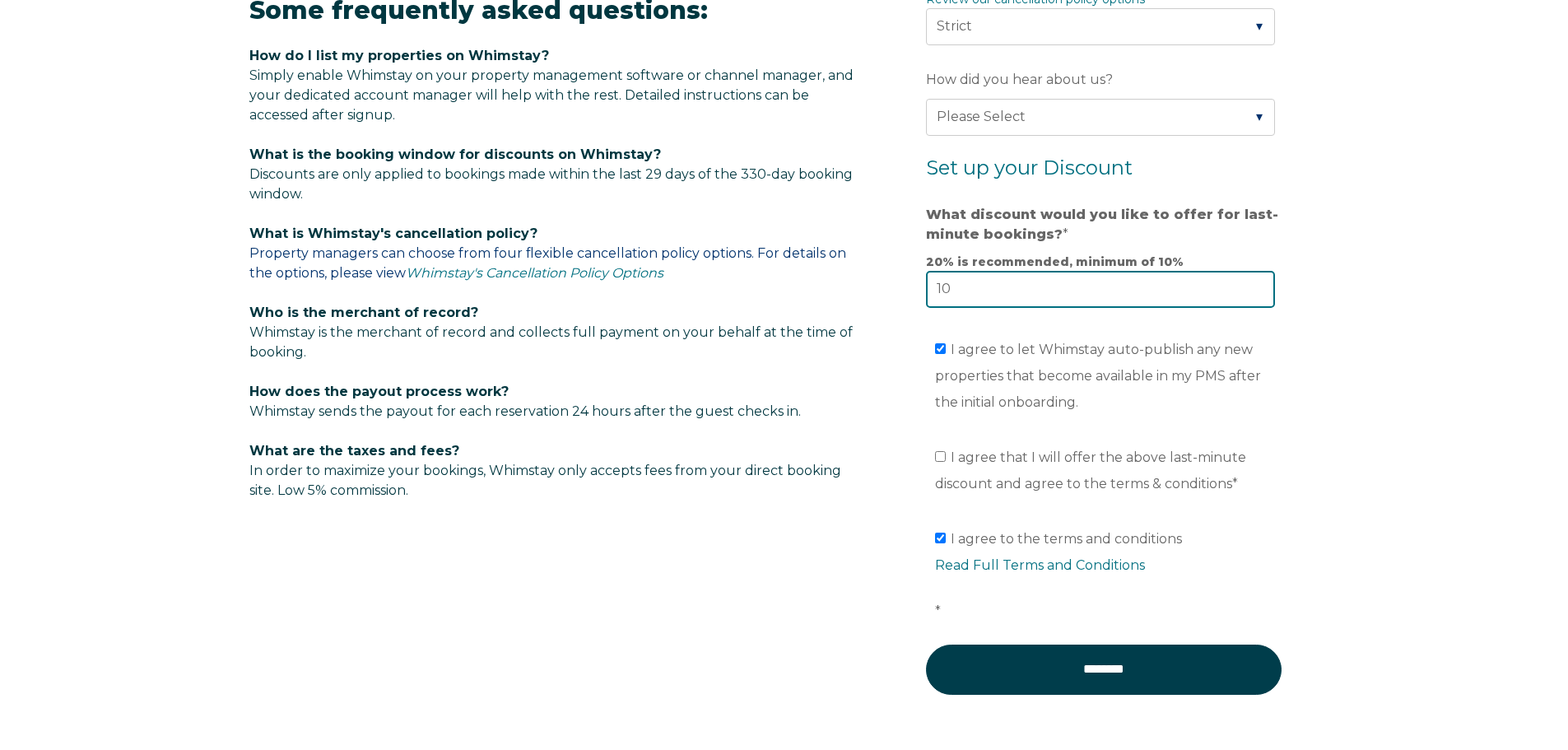
click at [1205, 292] on input "10" at bounding box center [1100, 288] width 349 height 36
type input "1"
click at [1331, 518] on div "Video player - SSOB Pitch Vid Thumbnail - Click to play video Why property mana…" at bounding box center [784, 32] width 1568 height 1567
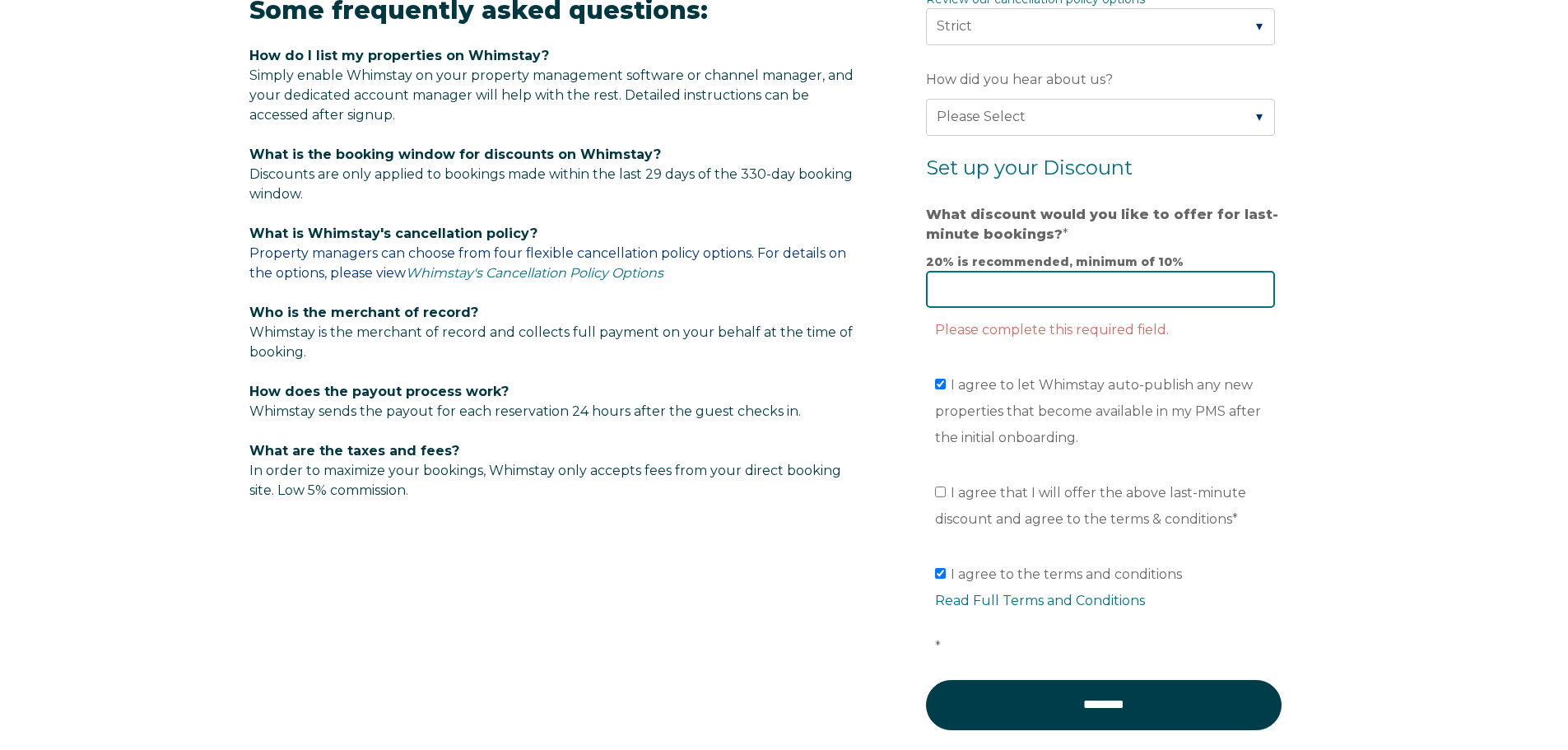
click at [1050, 303] on input "What discount would you like to offer for last-minute bookings? *" at bounding box center [1100, 288] width 349 height 36
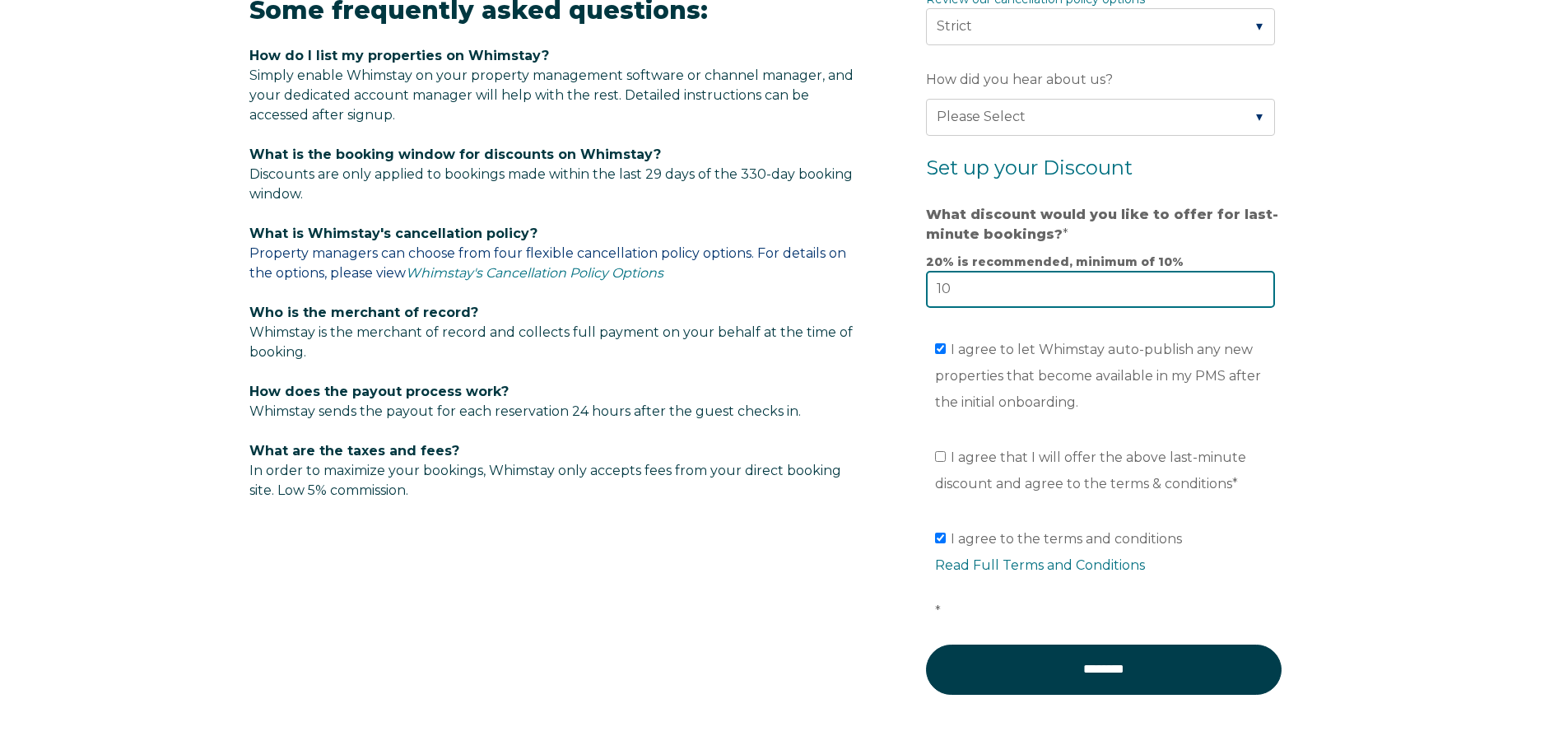
type input "10"
click at [1411, 448] on div "Video player - SSOB Pitch Vid Thumbnail - Click to play video Why property mana…" at bounding box center [784, 32] width 1568 height 1567
click at [944, 459] on input "I agree that I will offer the above last-minute discount and agree to the terms…" at bounding box center [940, 456] width 11 height 11
checkbox input "true"
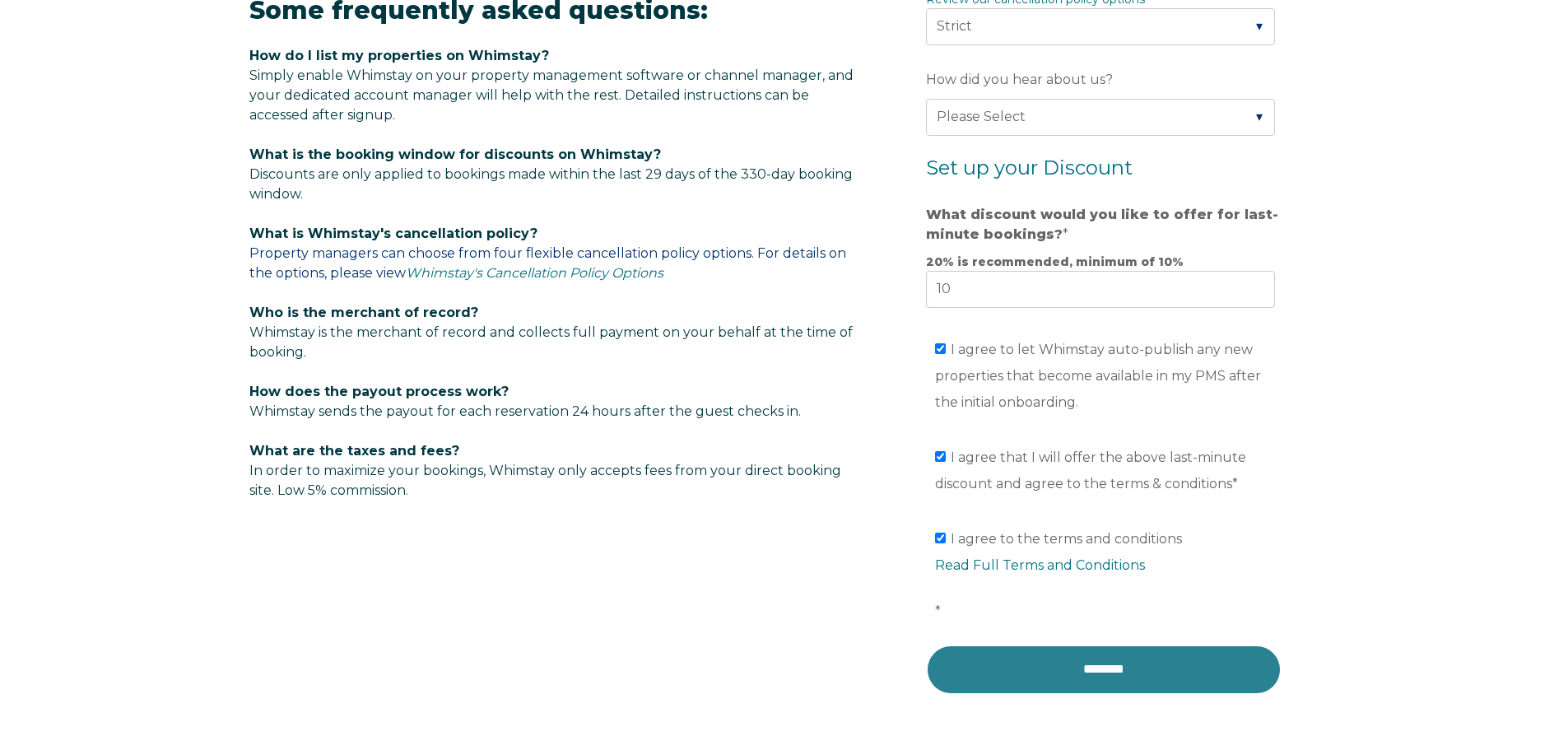
click at [1111, 670] on input "********" at bounding box center [1104, 669] width 355 height 49
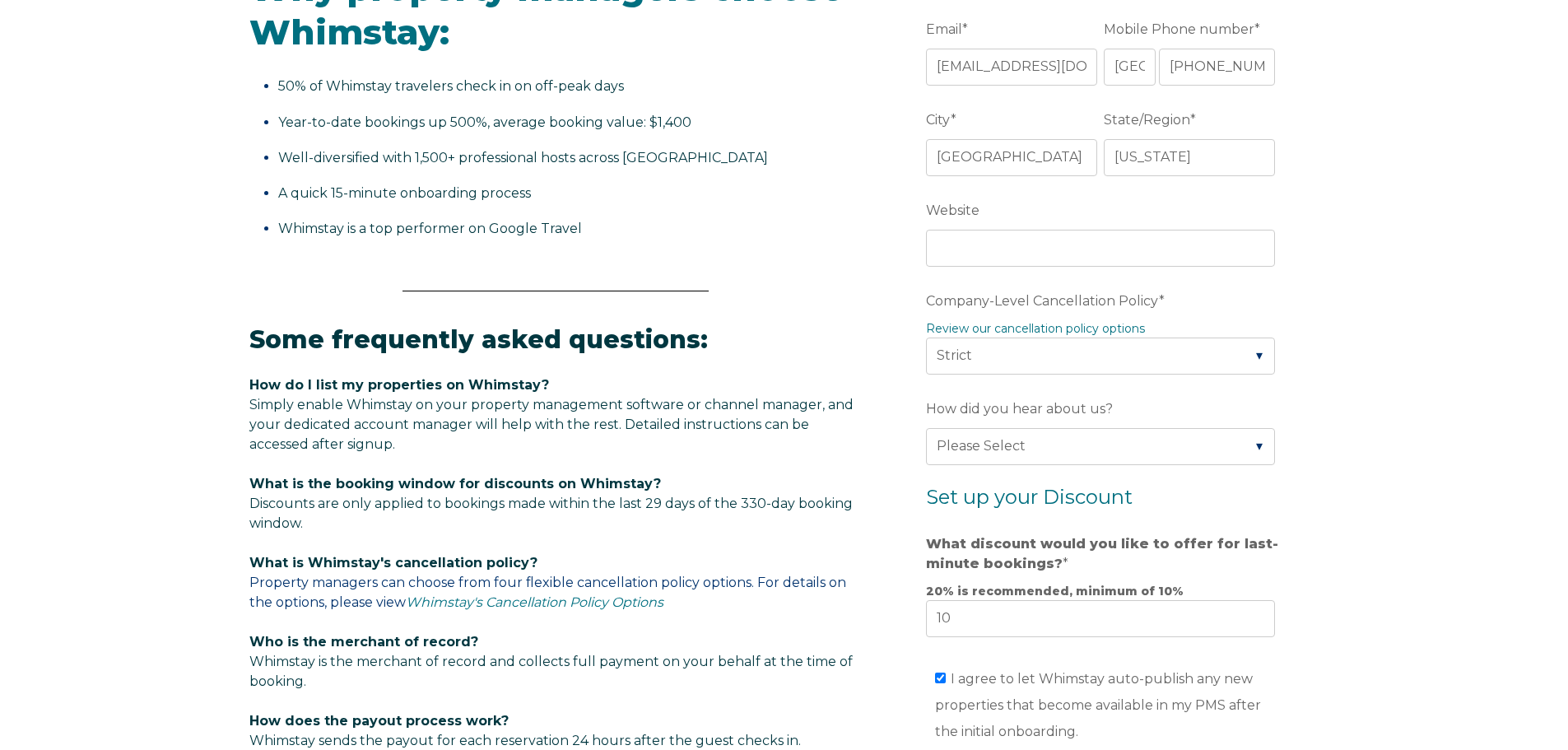
scroll to position [588, 0]
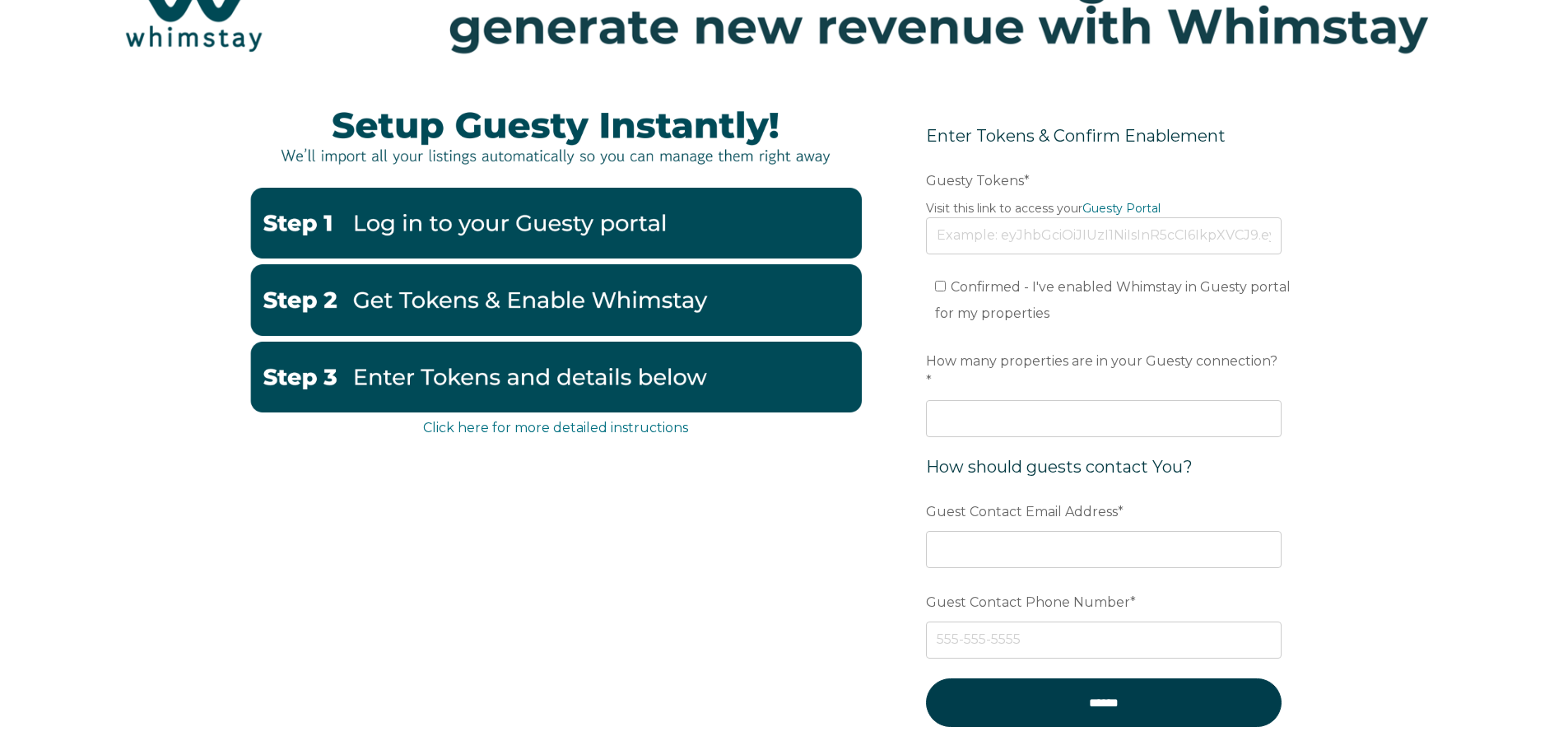
scroll to position [165, 0]
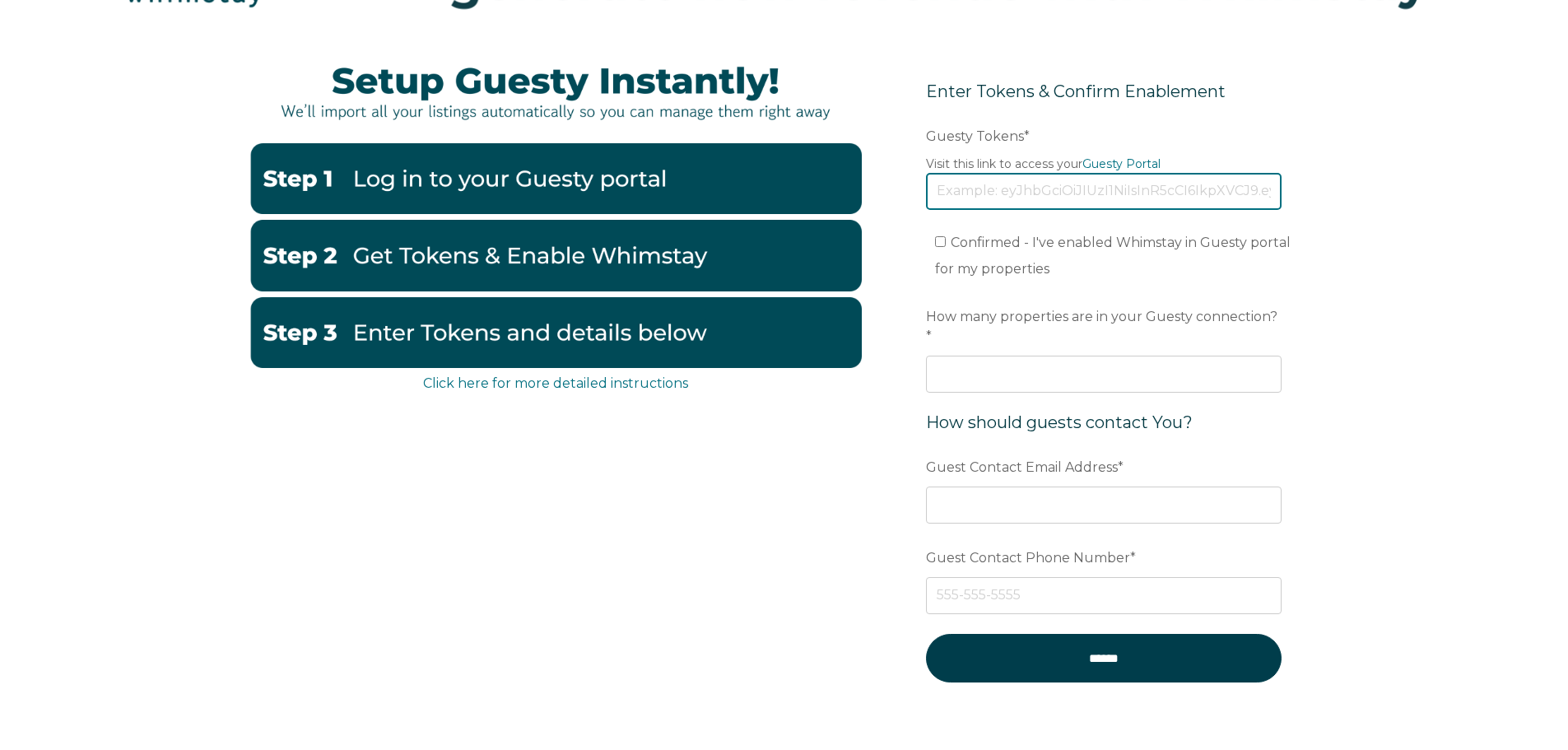
click at [1058, 181] on input "Guesty Tokens *" at bounding box center [1104, 190] width 355 height 36
paste input "[URL][DOMAIN_NAME]"
type input "[URL][DOMAIN_NAME]"
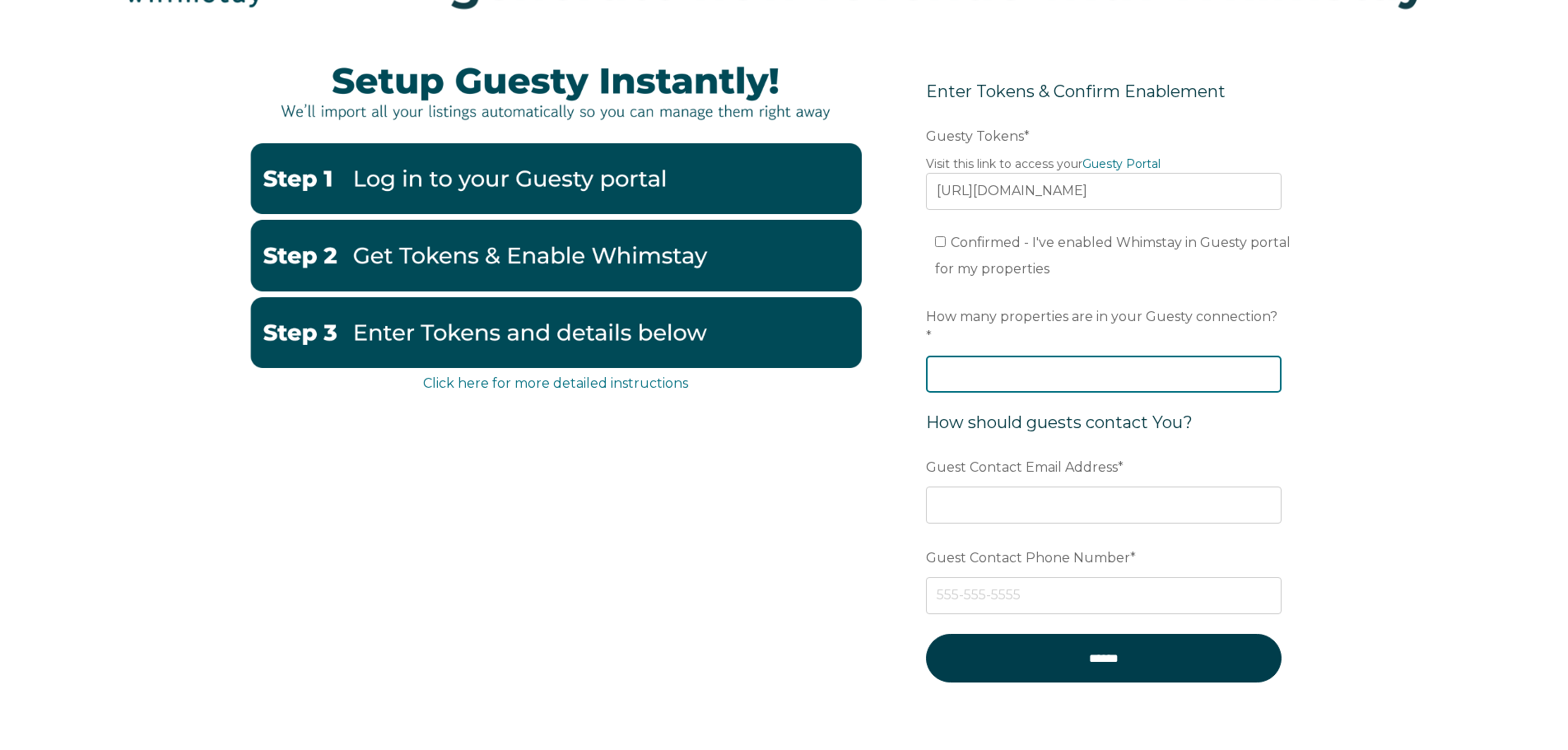
scroll to position [0, 0]
click at [1126, 355] on input "How many properties are in your Guesty connection? *" at bounding box center [1104, 373] width 355 height 36
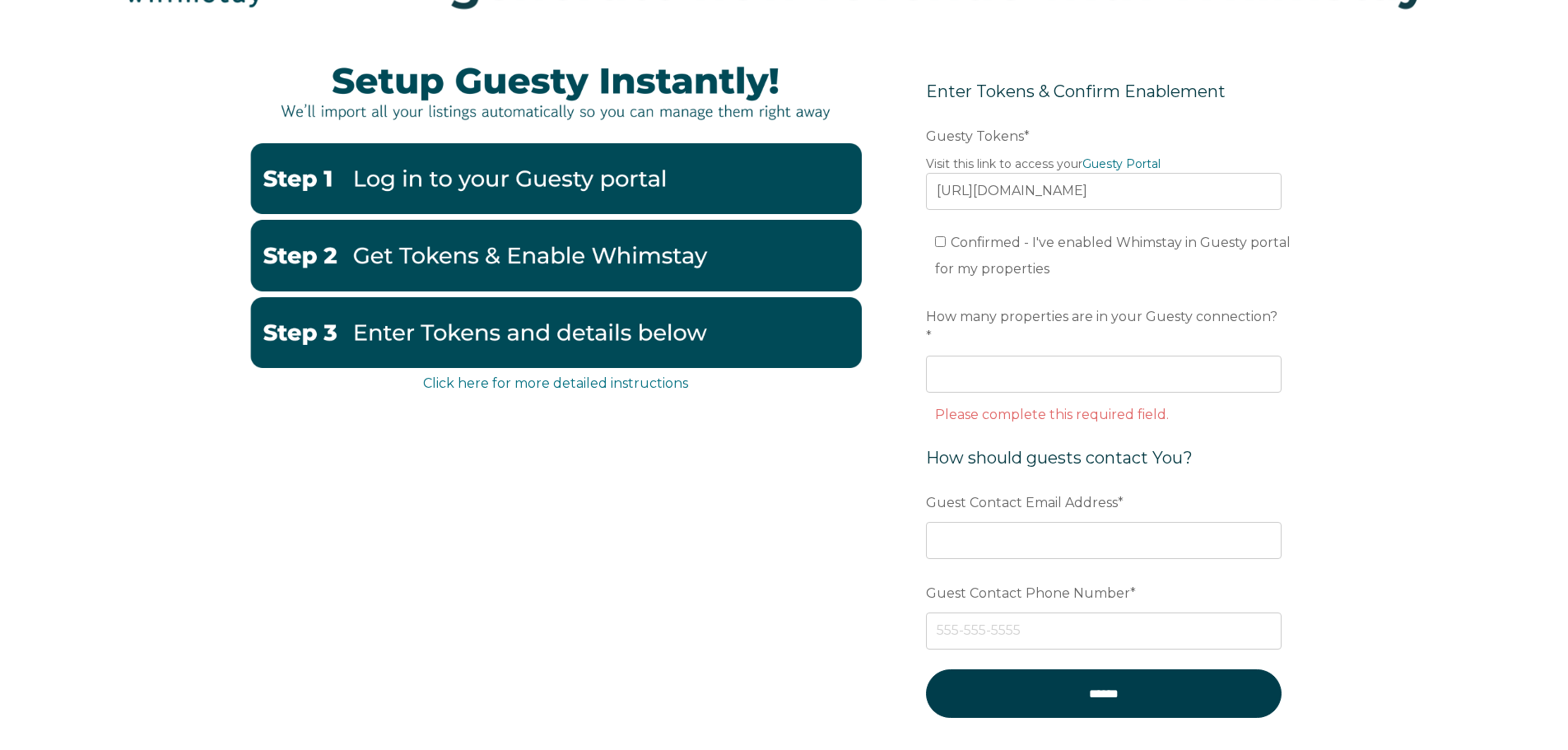
click at [934, 236] on ul "Confirmed - I've enabled Whimstay in Guesty portal for my properties" at bounding box center [1104, 256] width 355 height 53
click at [944, 241] on input "Confirmed - I've enabled Whimstay in Guesty portal for my properties" at bounding box center [940, 242] width 11 height 11
checkbox input "true"
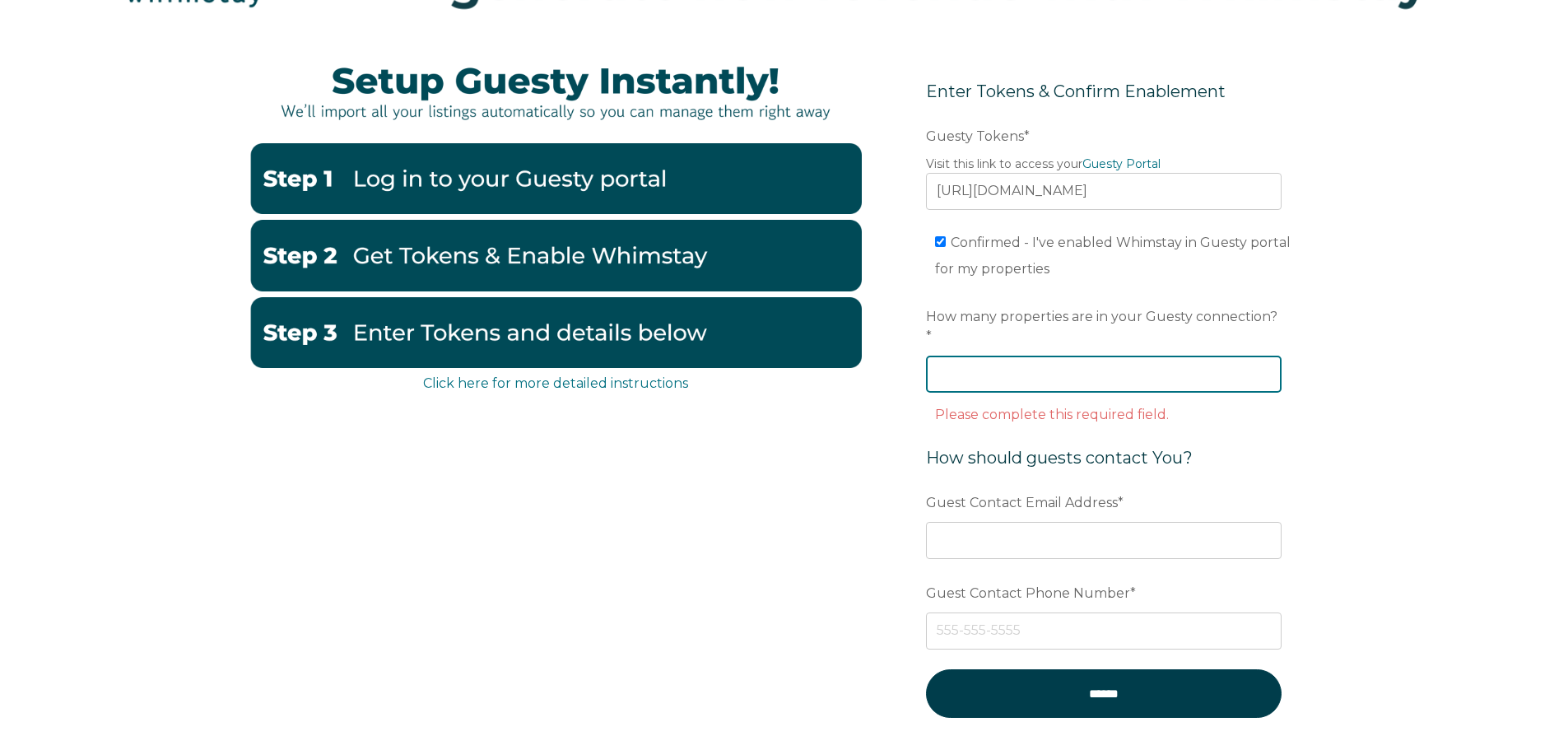
click at [1137, 361] on input "How many properties are in your Guesty connection? *" at bounding box center [1104, 373] width 355 height 36
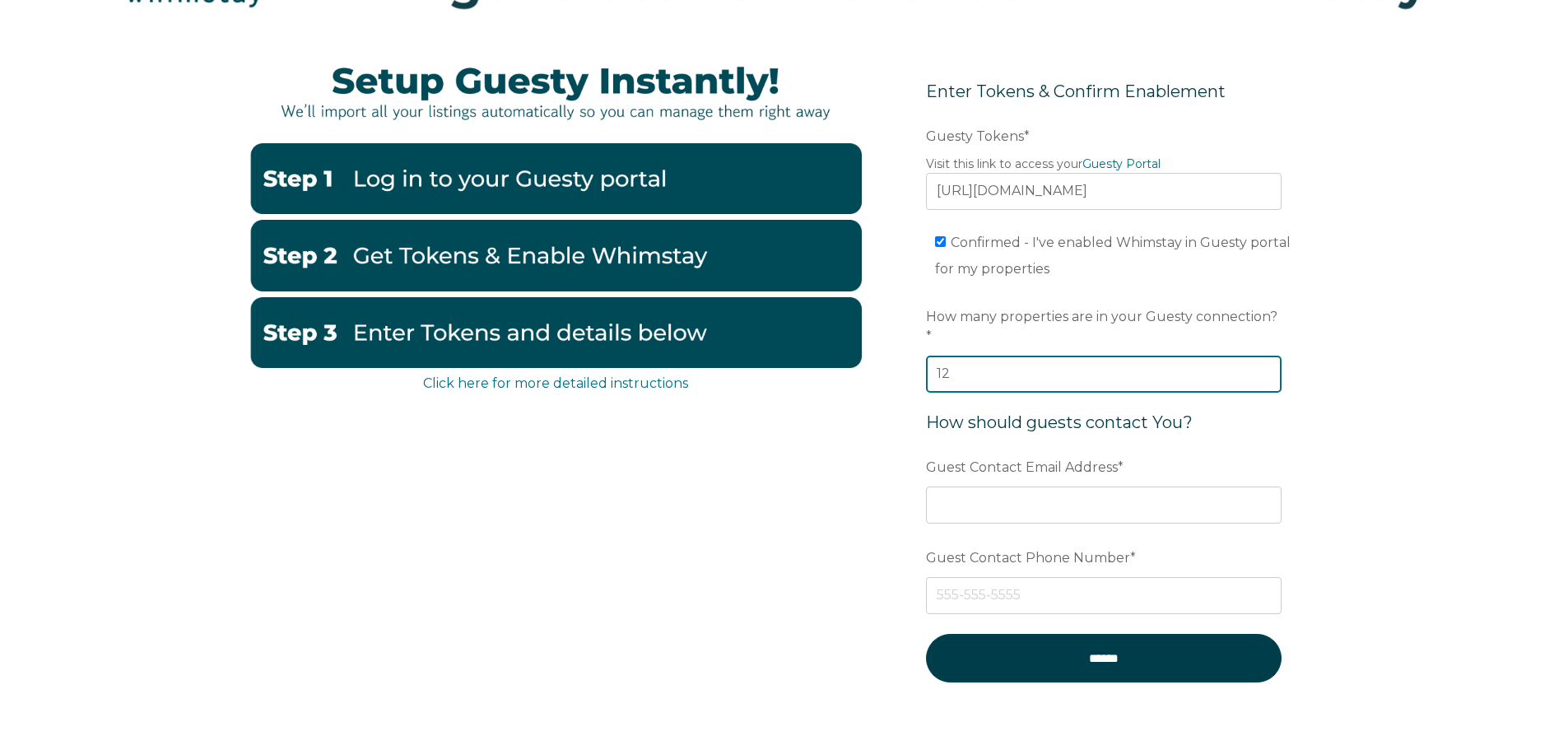
type input "12"
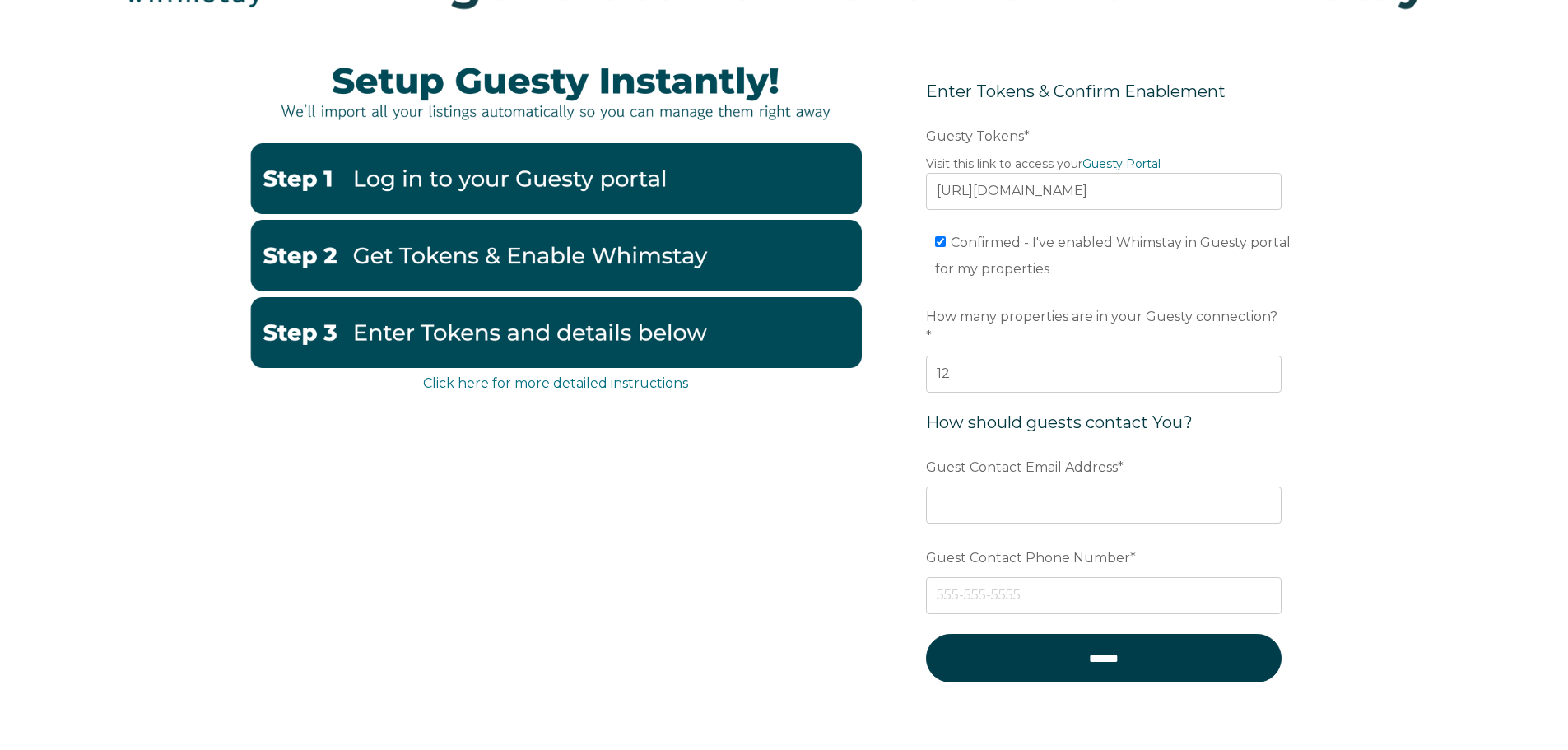
click at [1449, 379] on div "Click here for more detailed instructions Enter Tokens & Confirm Enablement Pre…" at bounding box center [784, 424] width 1568 height 761
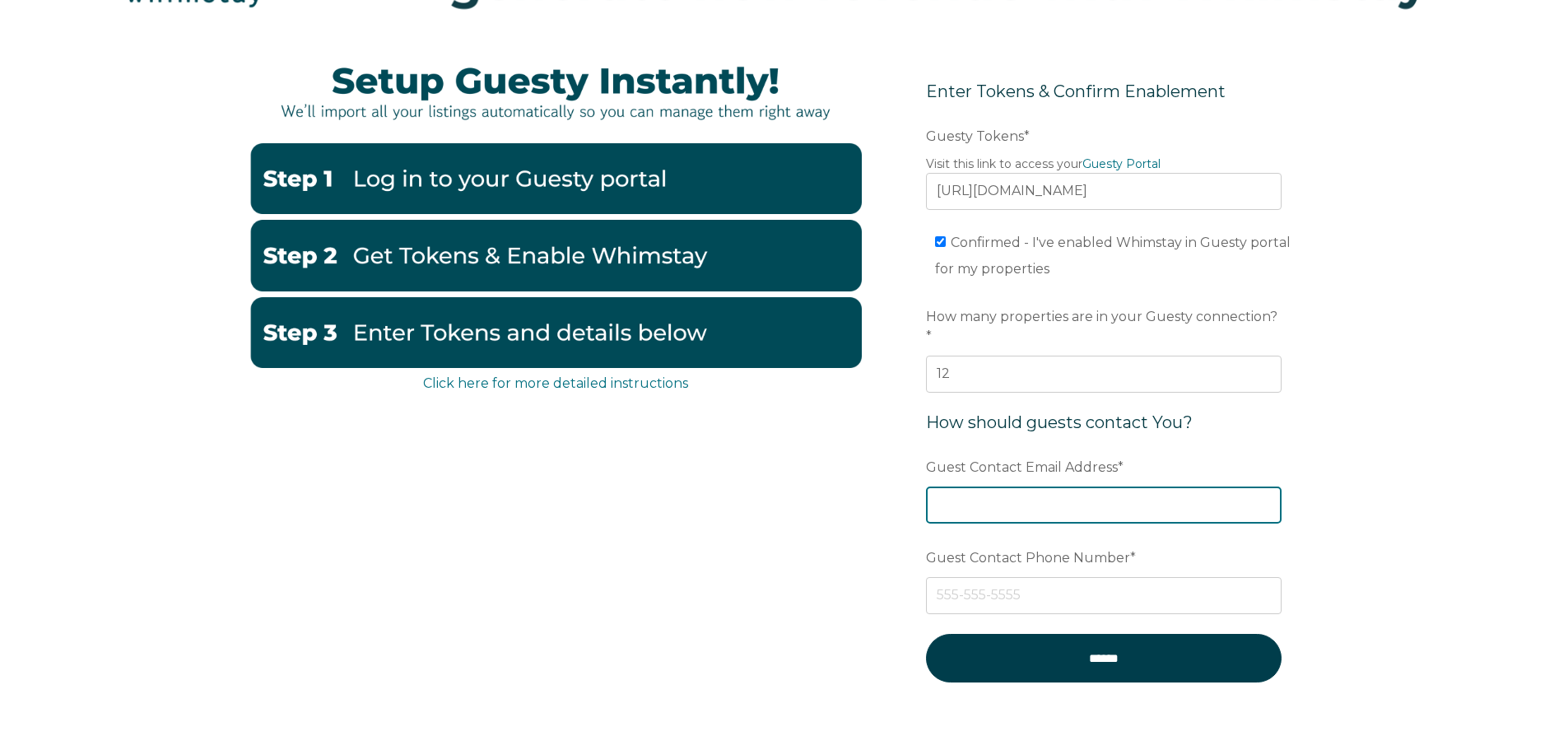
click at [1150, 487] on input "Guest Contact Email Address *" at bounding box center [1104, 504] width 355 height 36
type input "info@rental-alliance.com"
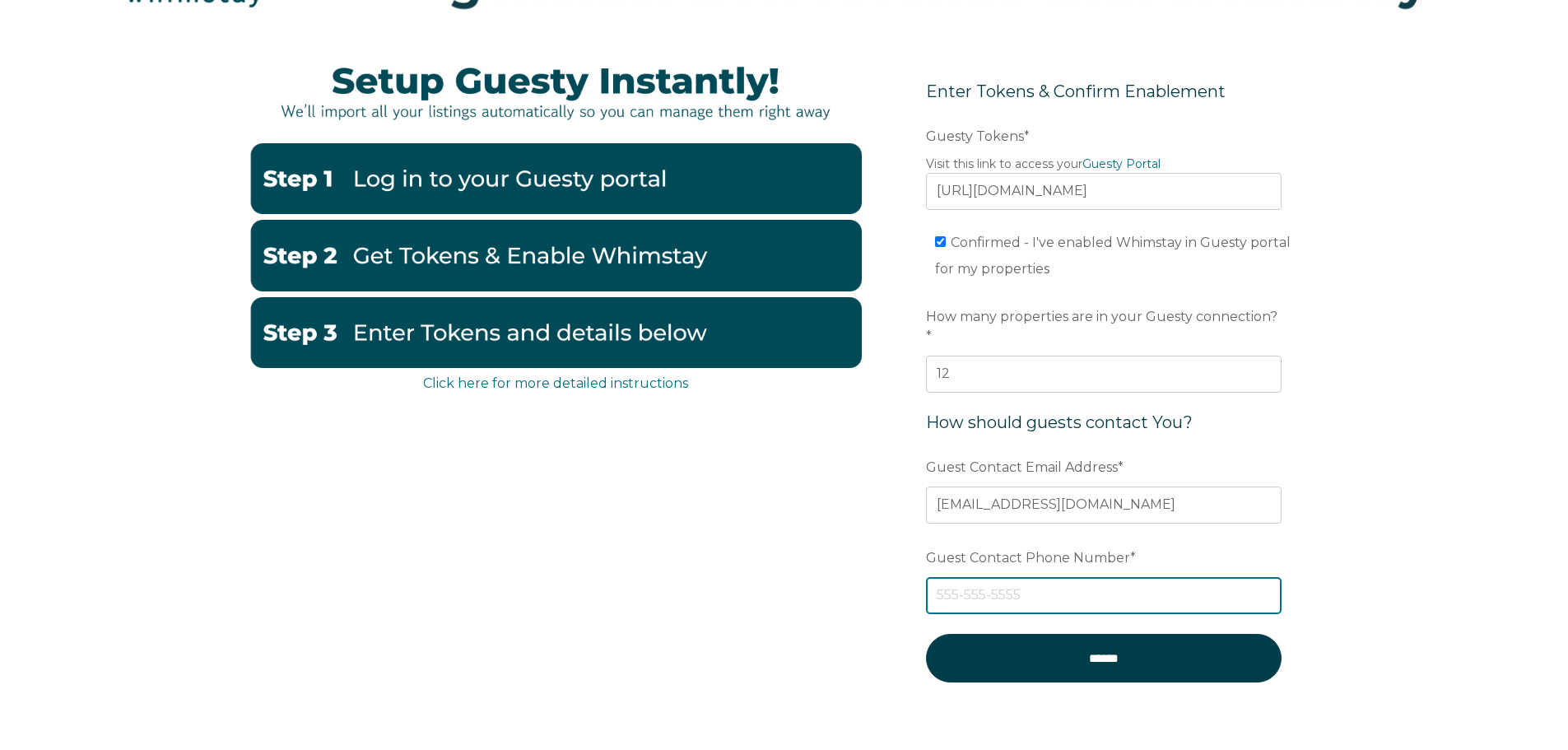
click at [1143, 585] on input "Guest Contact Phone Number *" at bounding box center [1104, 594] width 355 height 36
click at [999, 578] on input "12133221093" at bounding box center [1104, 594] width 355 height 36
click at [1046, 578] on input "12133220193" at bounding box center [1104, 594] width 355 height 36
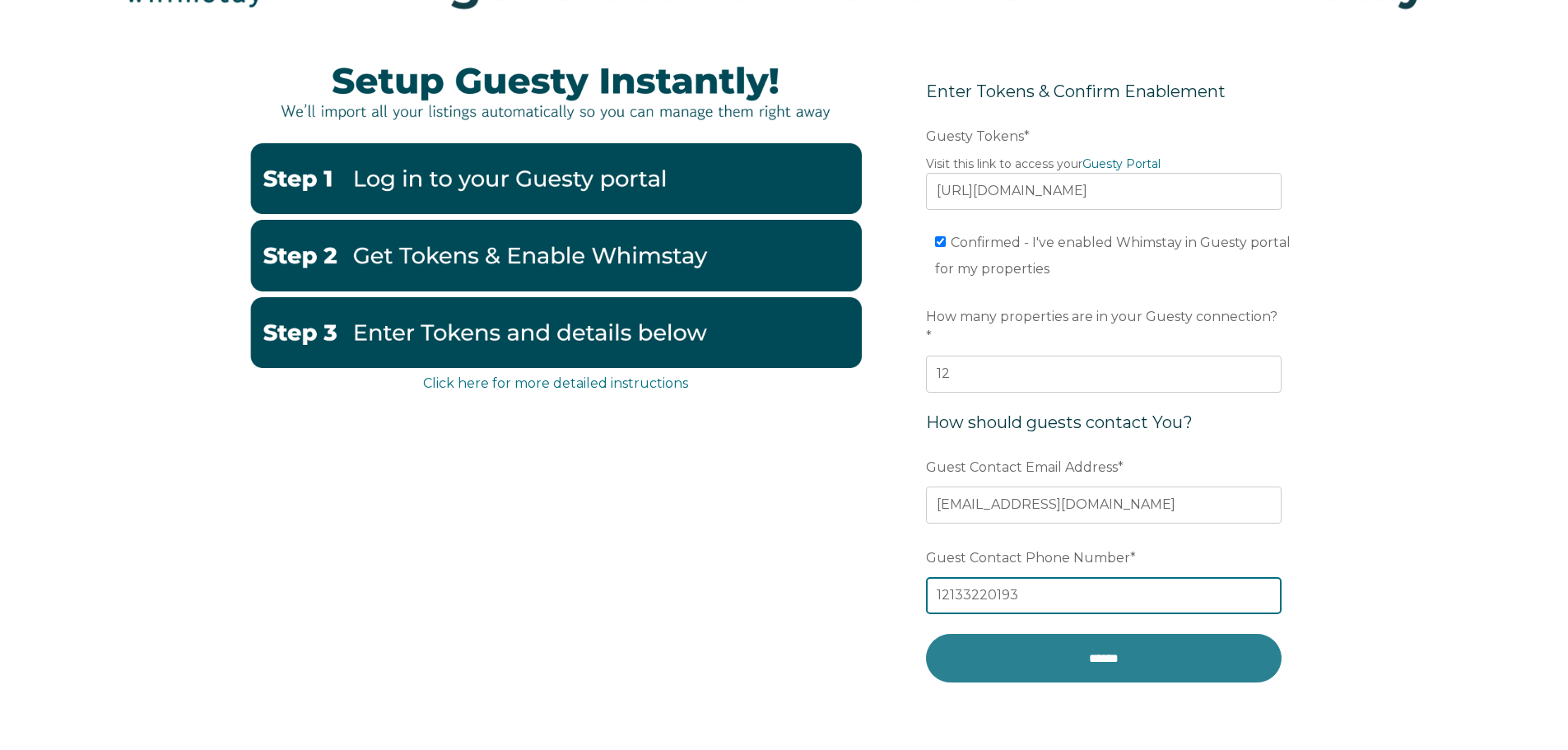
type input "12133220193"
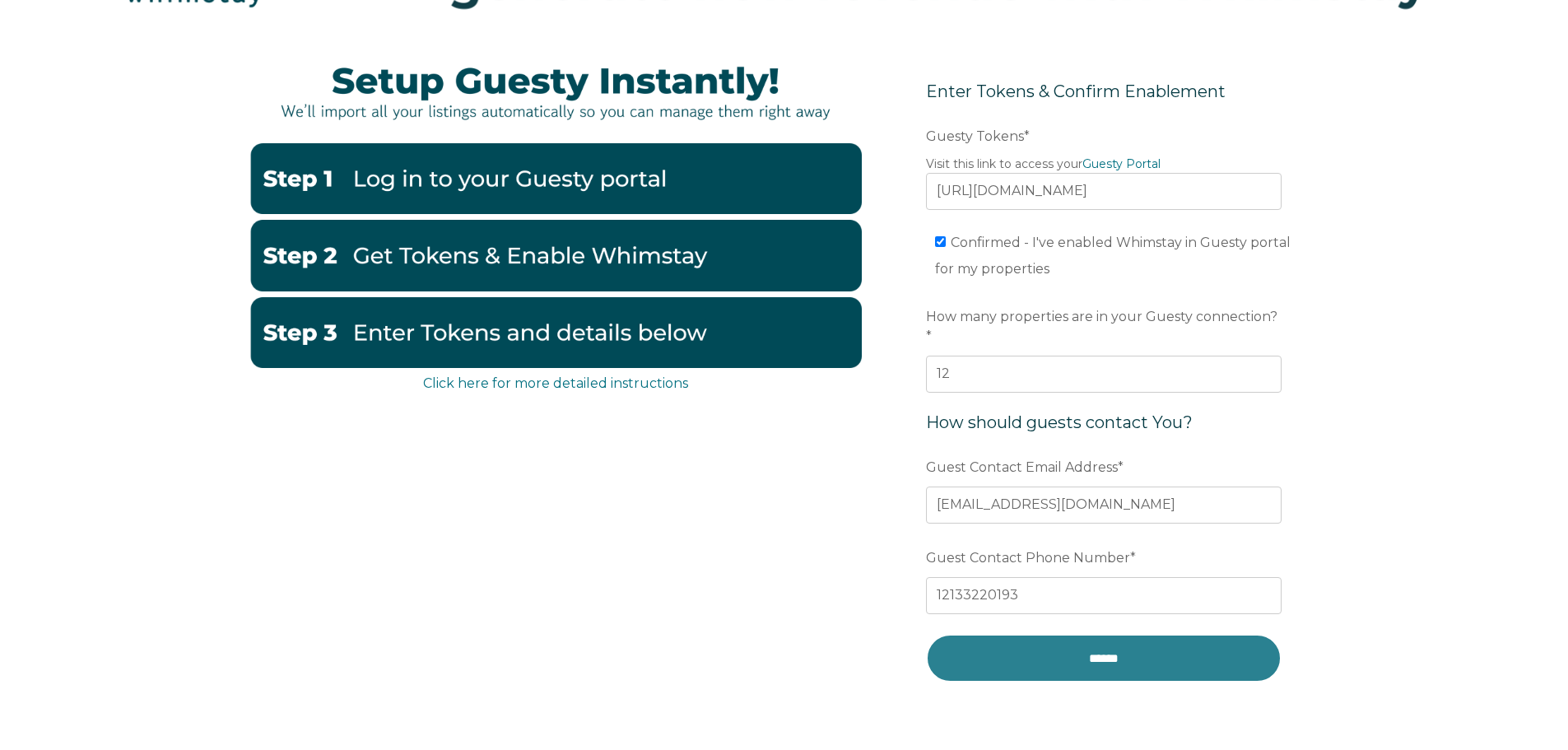
click at [1116, 642] on input "******" at bounding box center [1104, 657] width 355 height 48
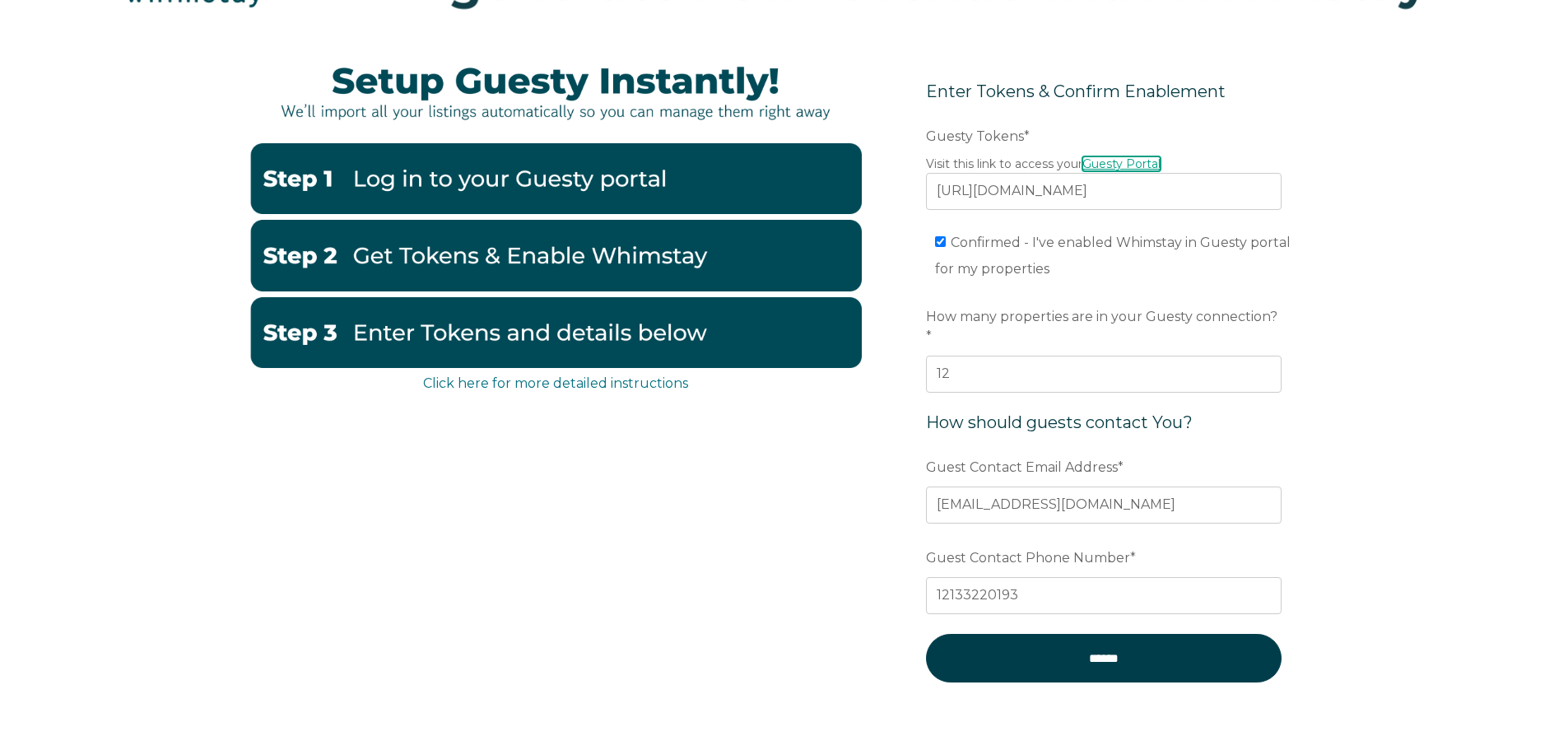
click at [1115, 159] on link "Guesty Portal" at bounding box center [1121, 164] width 78 height 15
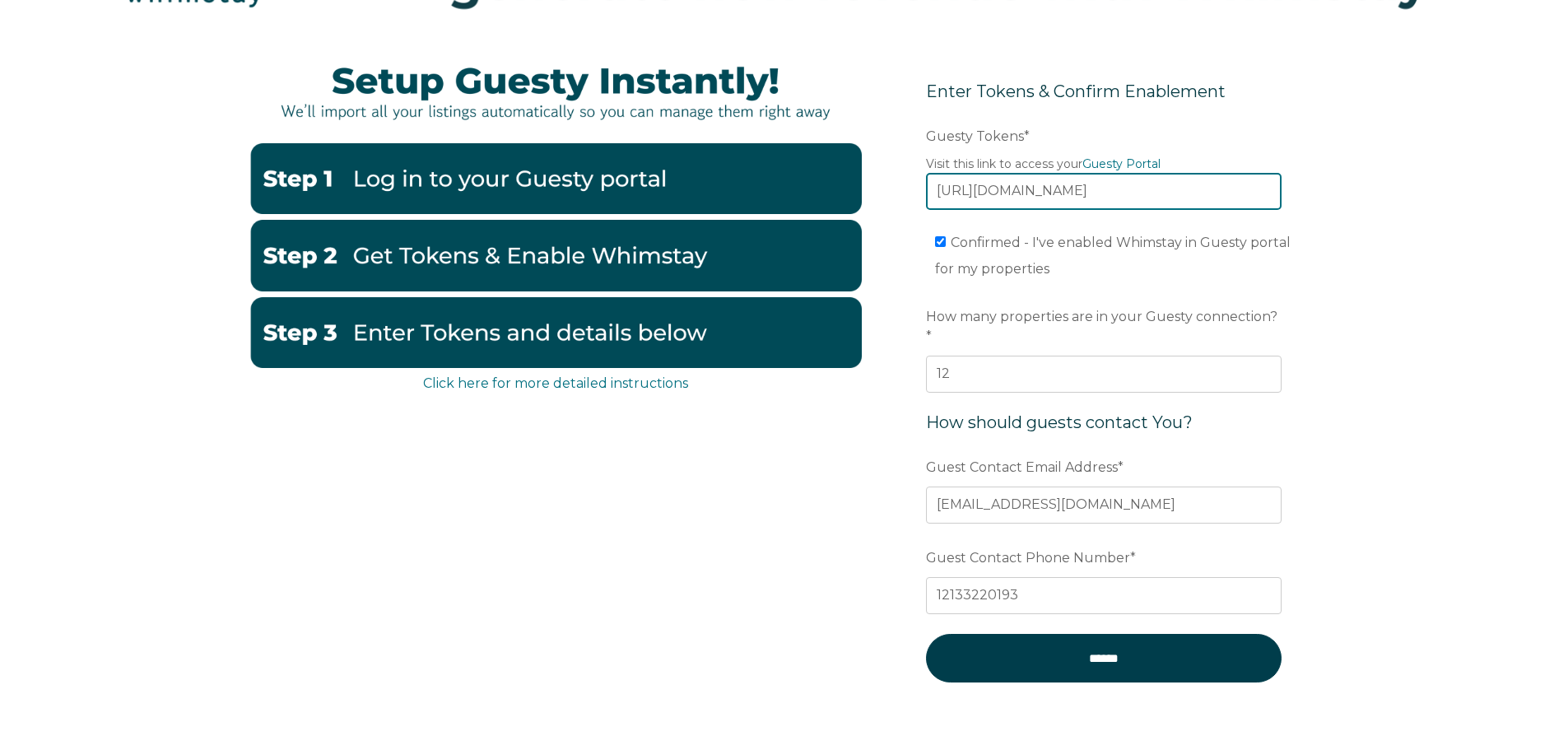
click at [1105, 199] on input "https://app.guesty.com/reservations?viewId=651d313b9055a3a06493dc64&soft-nav=tr…" at bounding box center [1104, 190] width 355 height 36
paste input "eyJhbGciOiJIUzI1NiIsInR5cCI6IkpXVCJ9.eyJ0b2tlbklkIjoiNjg5YTk4MGE3YzI5NGIxYTJiNj…"
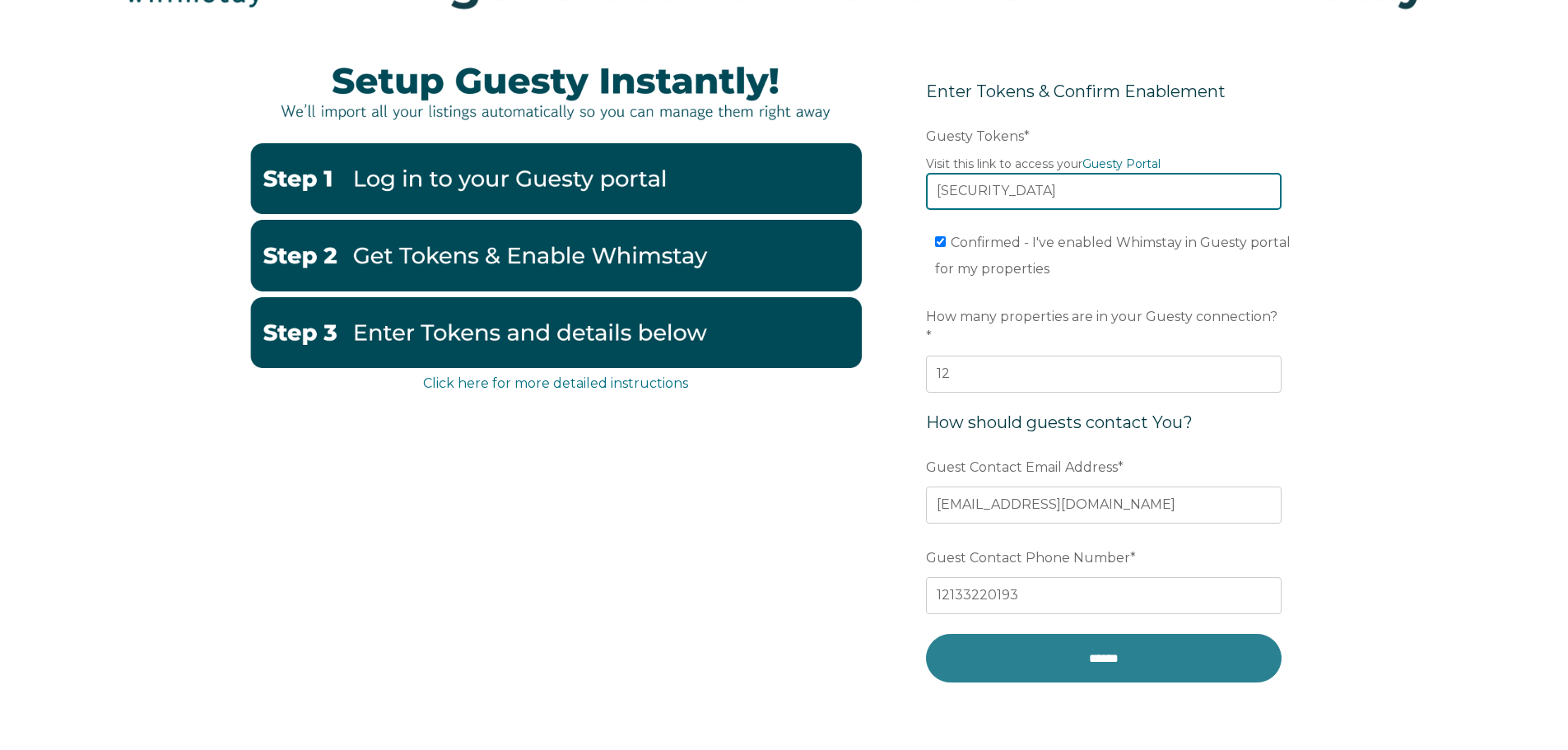
type input "eyJhbGciOiJIUzI1NiIsInR5cCI6IkpXVCJ9.eyJ0b2tlbklkIjoiNjg5YTk4MGE3YzI5NGIxYTJiNj…"
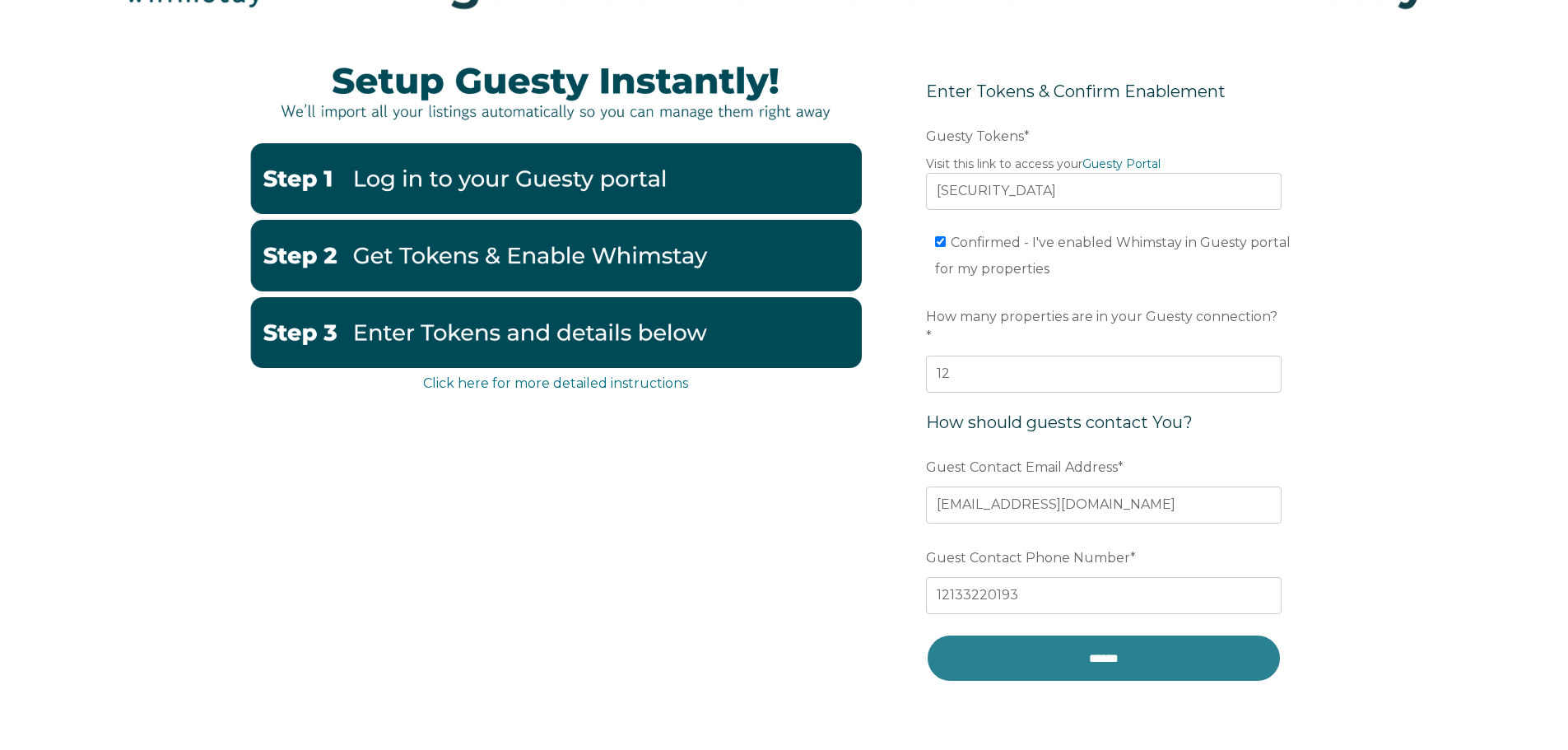
click at [1036, 634] on input "******" at bounding box center [1104, 657] width 355 height 48
click at [1196, 654] on input "******" at bounding box center [1104, 657] width 355 height 48
